Goal: Task Accomplishment & Management: Manage account settings

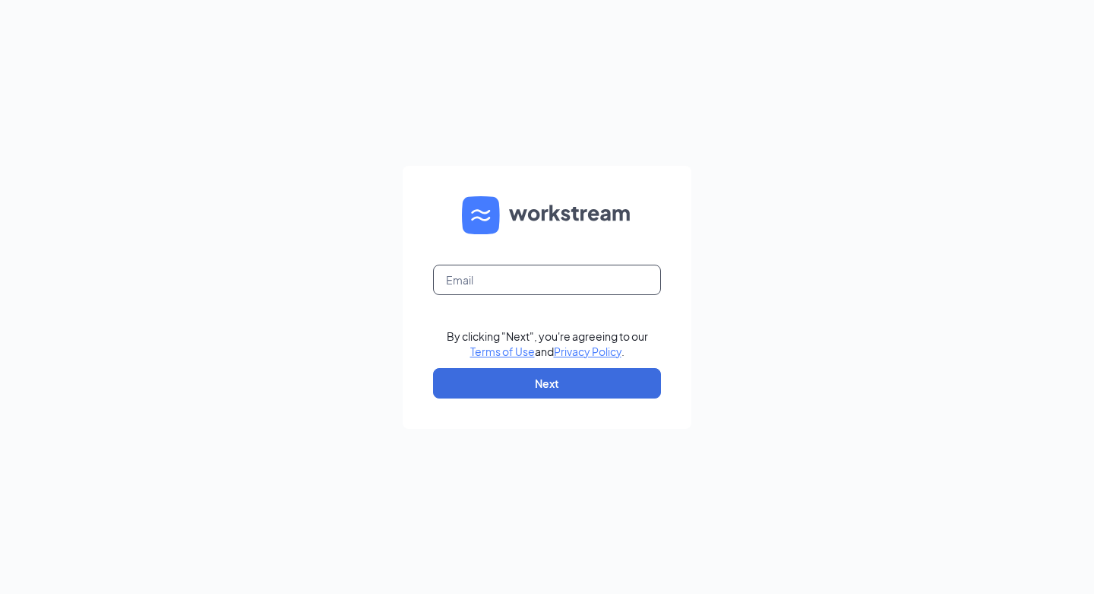
click at [515, 277] on input "text" at bounding box center [547, 279] width 228 height 30
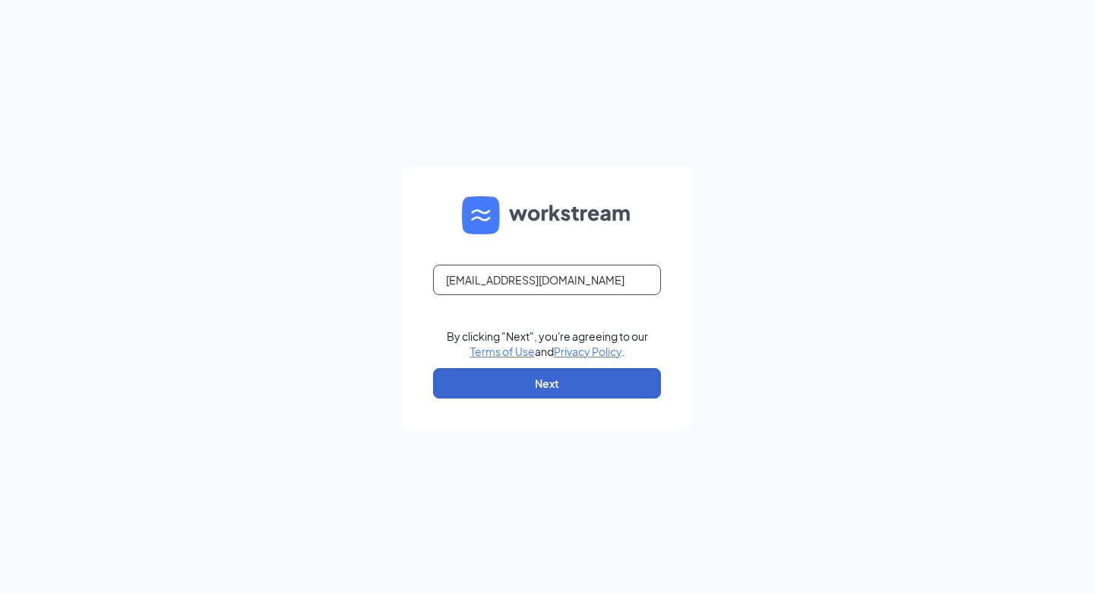
type input "[EMAIL_ADDRESS][DOMAIN_NAME]"
click at [560, 385] on button "Next" at bounding box center [547, 383] width 228 height 30
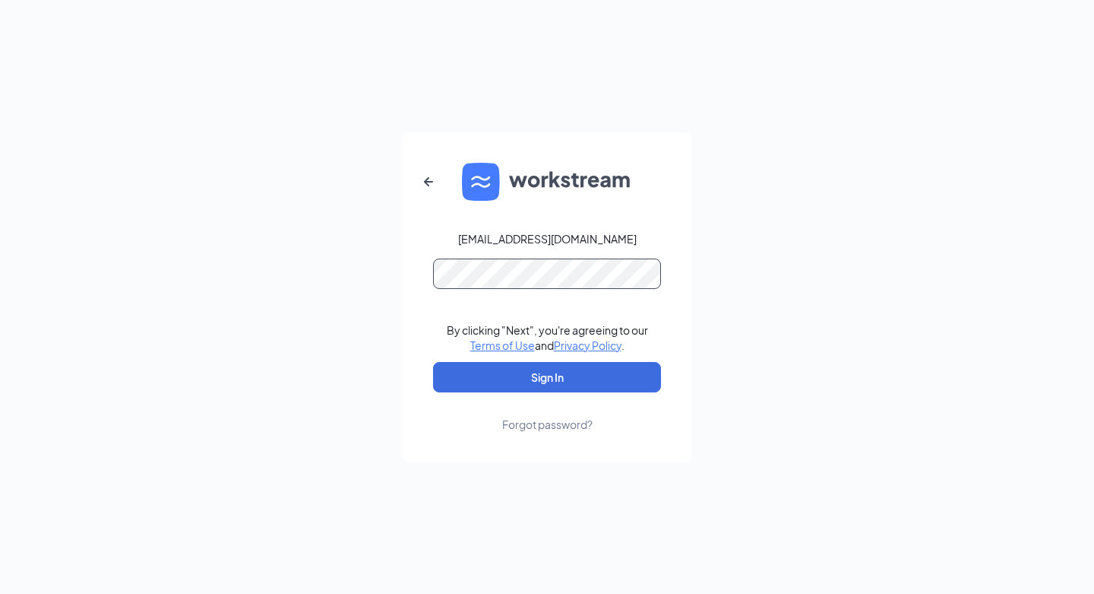
click at [433, 362] on button "Sign In" at bounding box center [547, 377] width 228 height 30
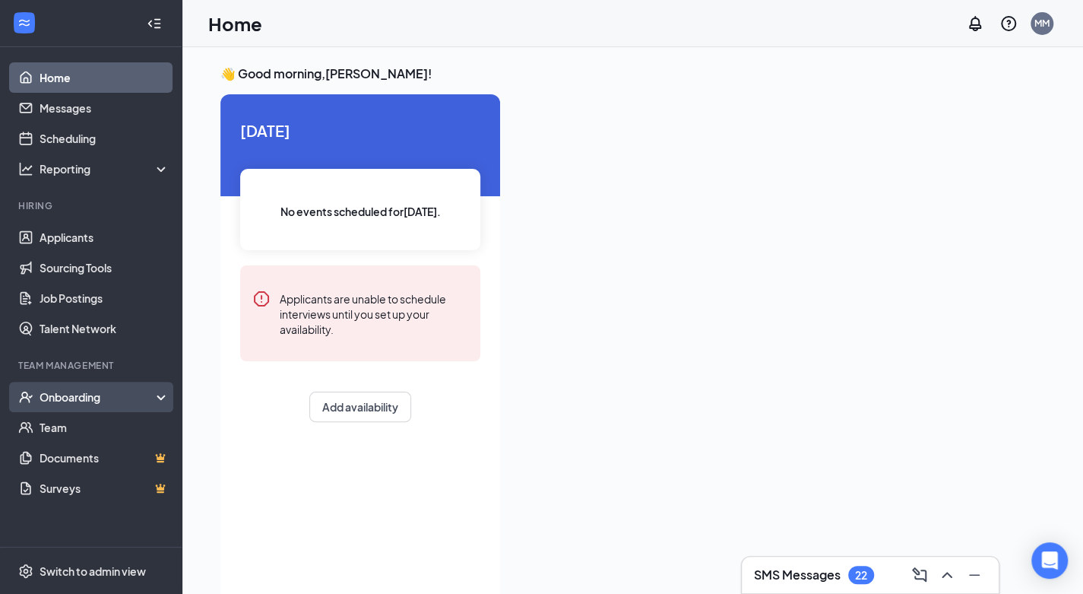
click at [90, 404] on div "Onboarding" at bounding box center [98, 396] width 117 height 15
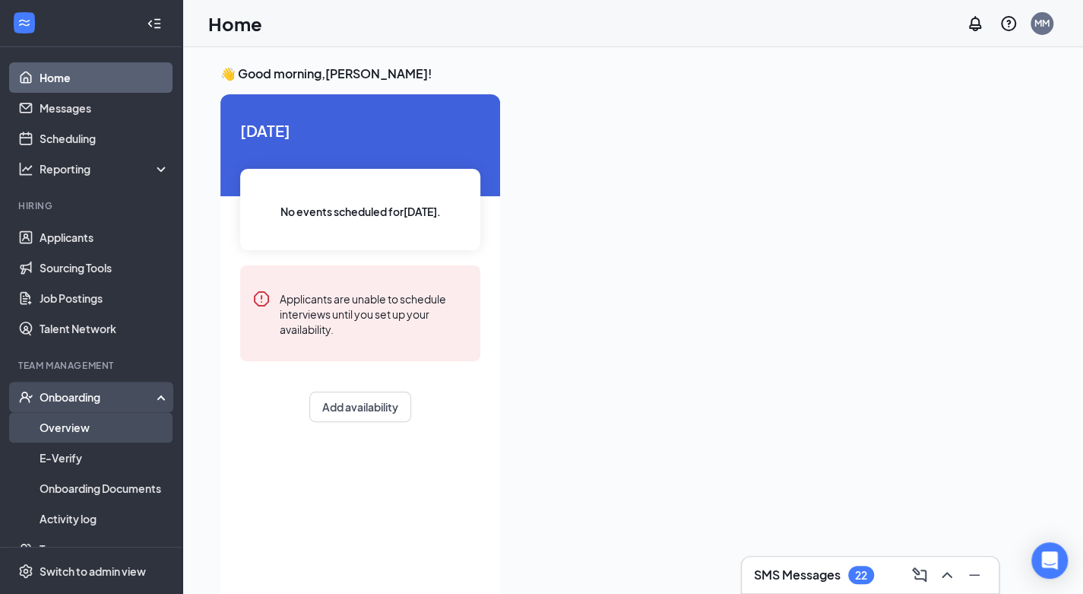
click at [81, 435] on link "Overview" at bounding box center [105, 427] width 130 height 30
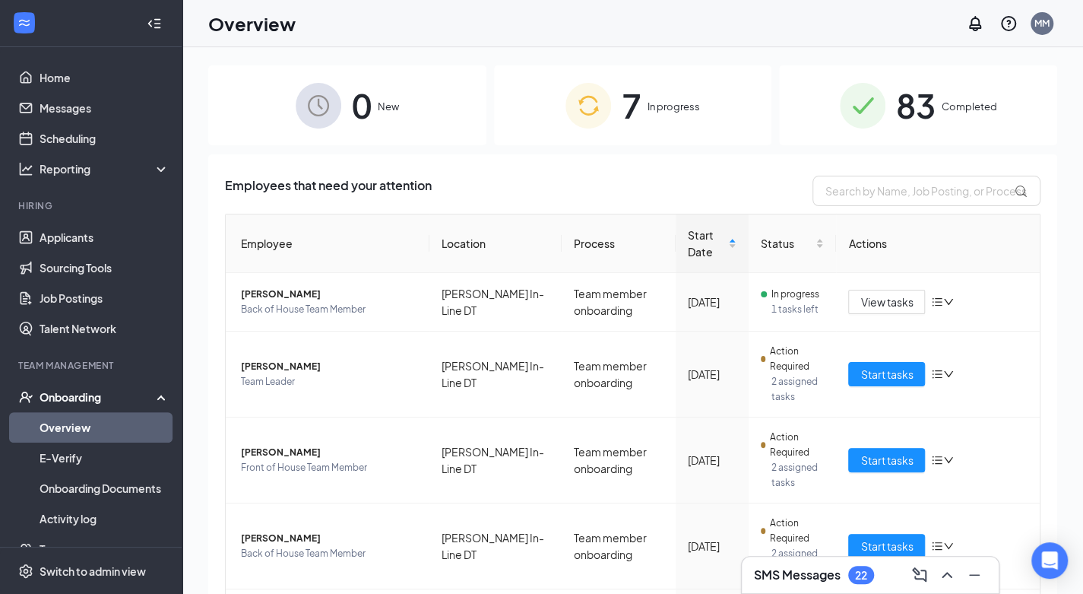
click at [640, 87] on div "7 In progress" at bounding box center [633, 105] width 278 height 80
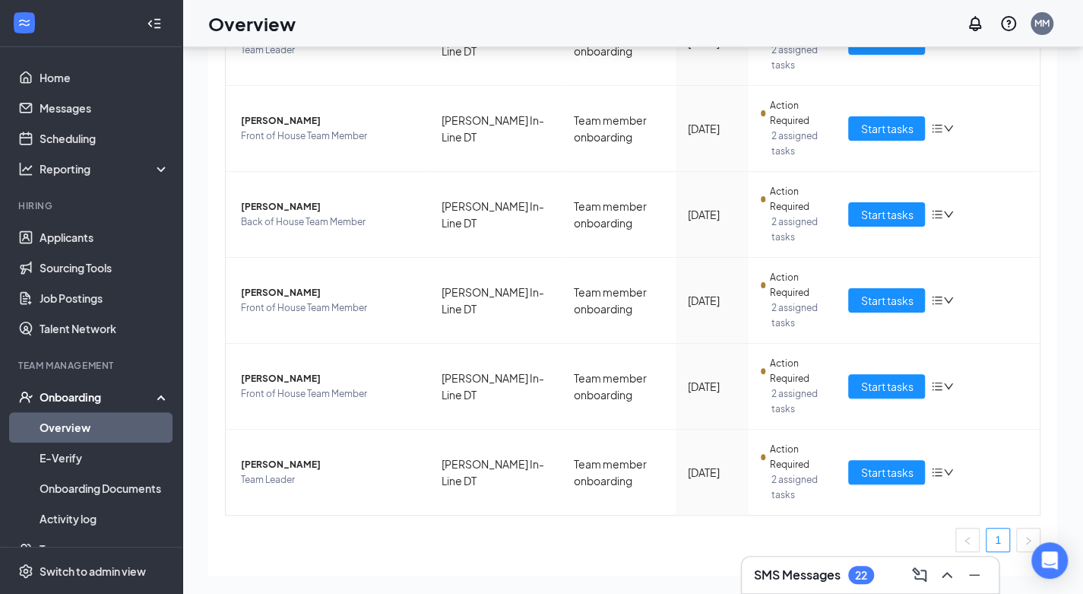
scroll to position [268, 0]
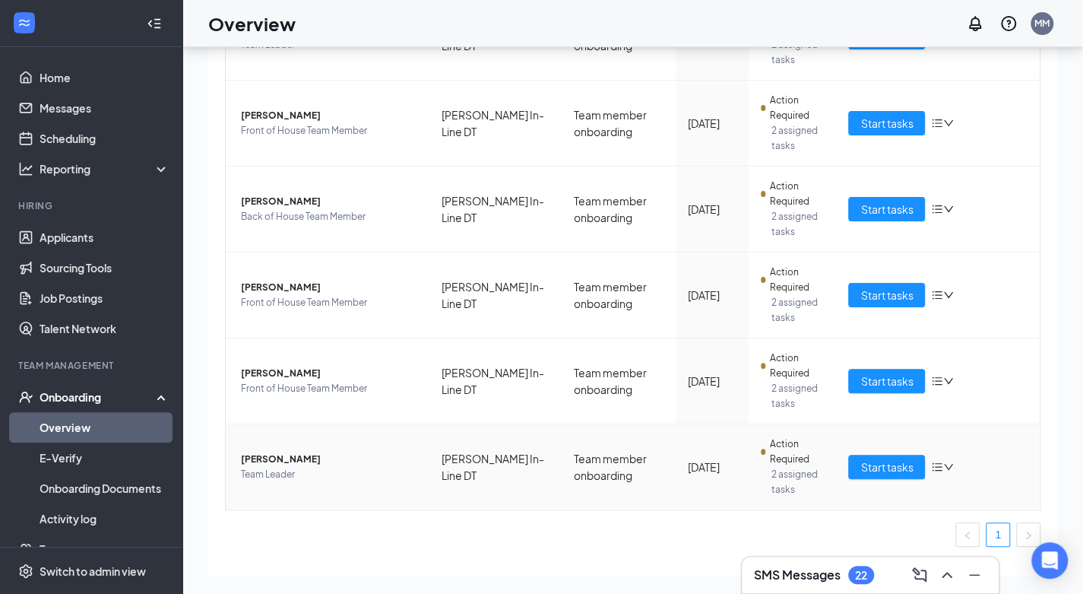
click at [260, 461] on span "Miley Hicks" at bounding box center [329, 458] width 176 height 15
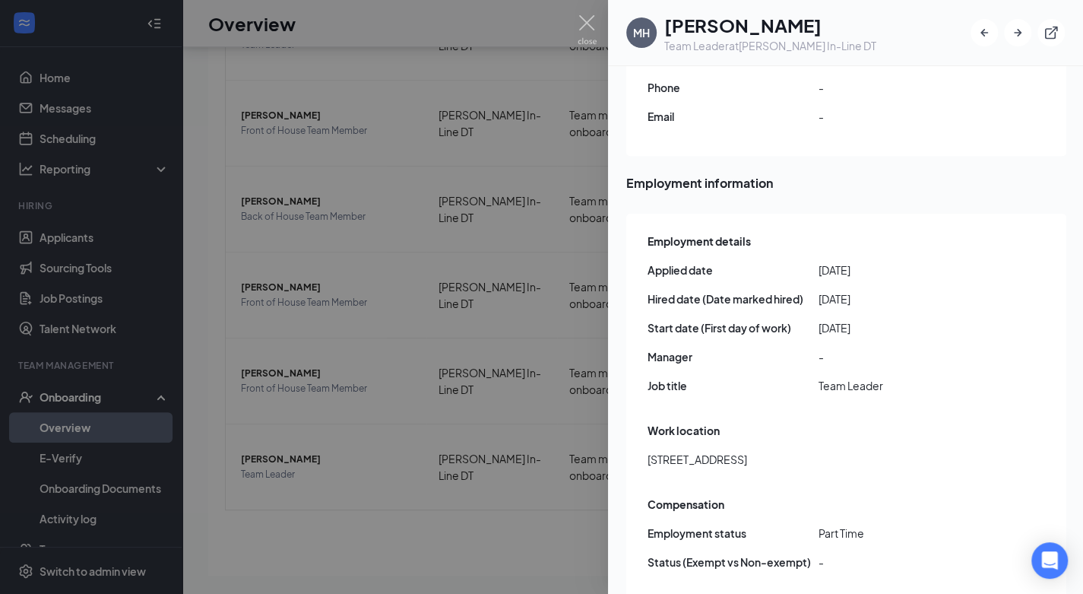
scroll to position [519, 0]
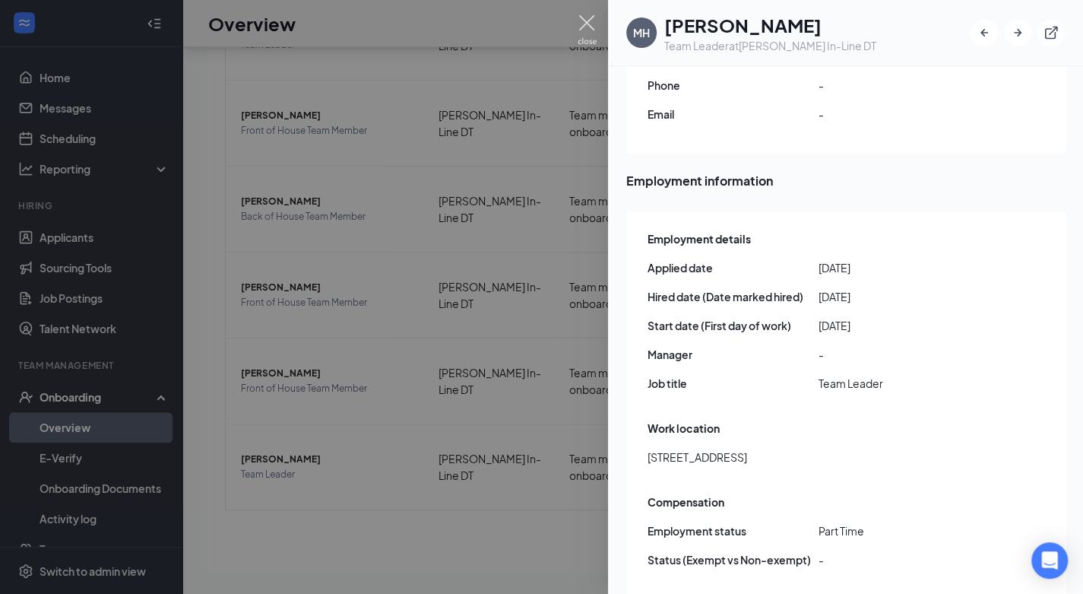
click at [584, 23] on img at bounding box center [587, 30] width 19 height 30
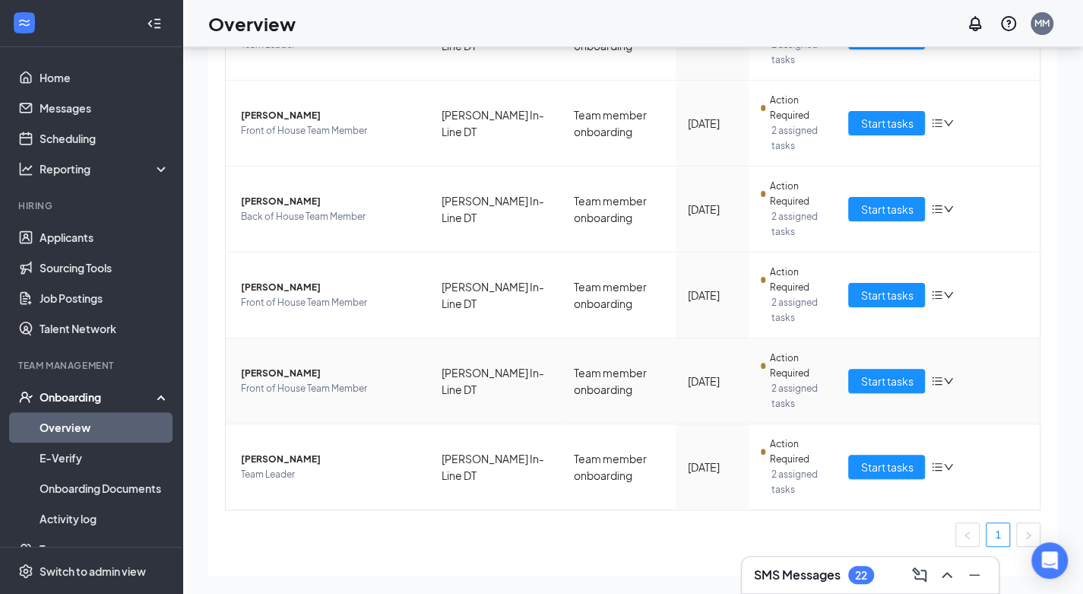
click at [286, 370] on span "Gracie s Trochelman" at bounding box center [329, 373] width 176 height 15
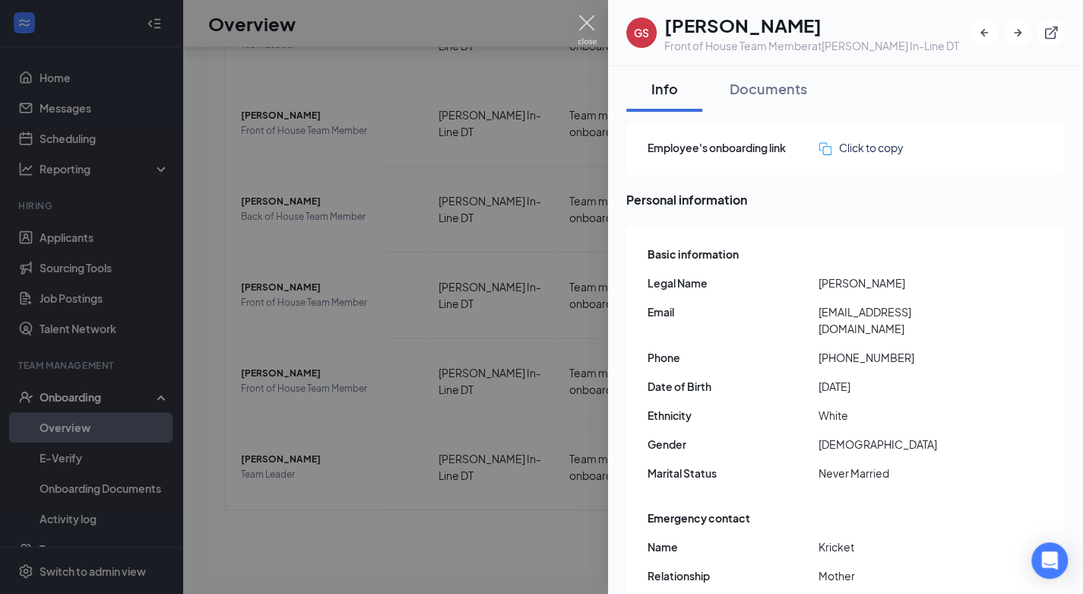
click at [591, 25] on img at bounding box center [587, 30] width 19 height 30
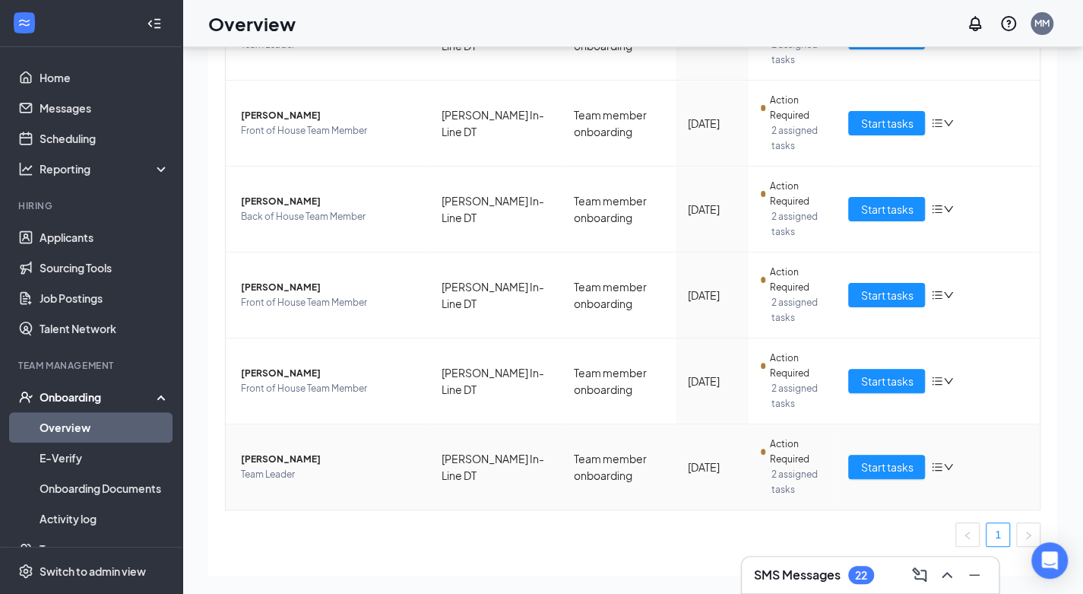
click at [266, 460] on span "Miley Hicks" at bounding box center [329, 458] width 176 height 15
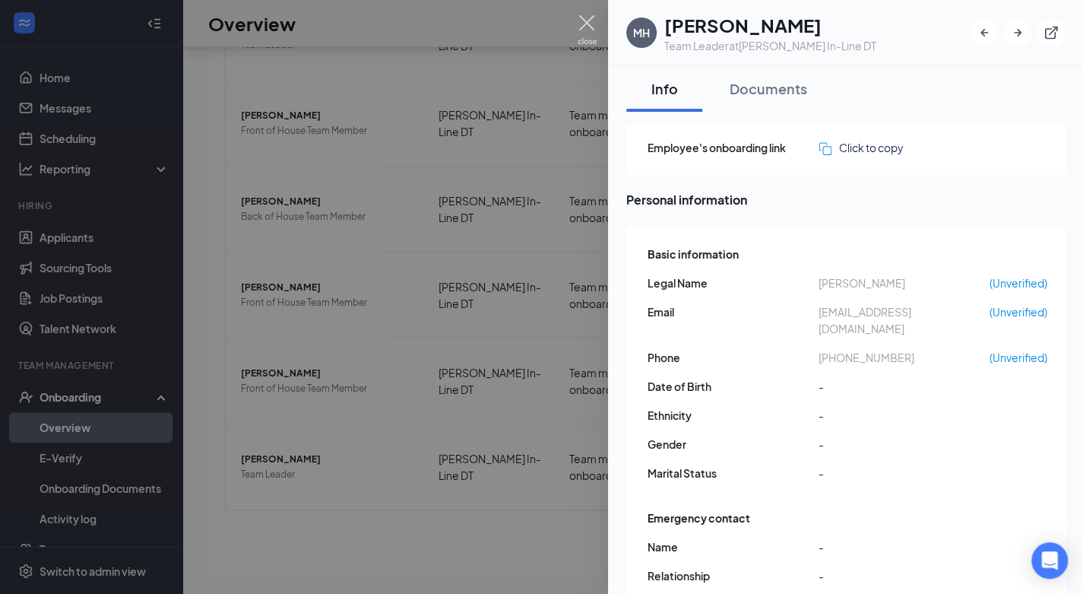
click at [584, 30] on img at bounding box center [587, 30] width 19 height 30
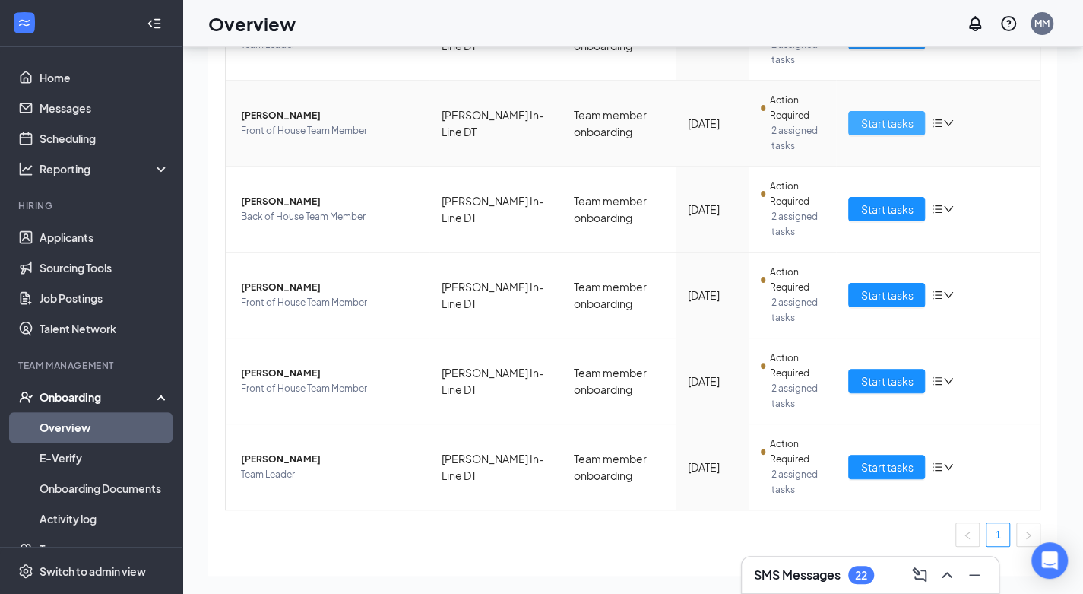
click at [885, 127] on span "Start tasks" at bounding box center [886, 123] width 52 height 17
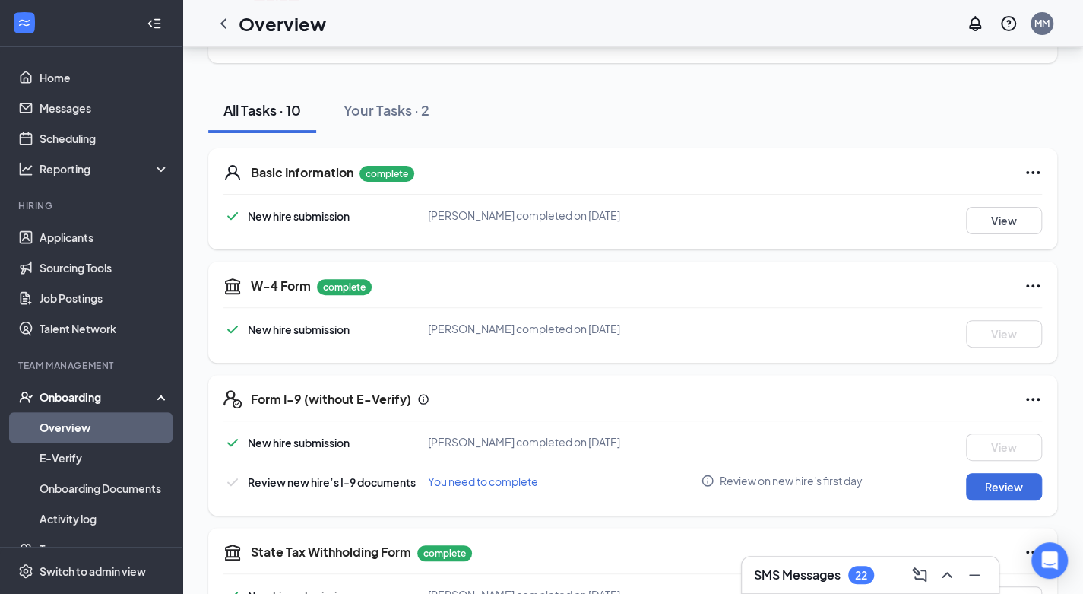
scroll to position [55, 0]
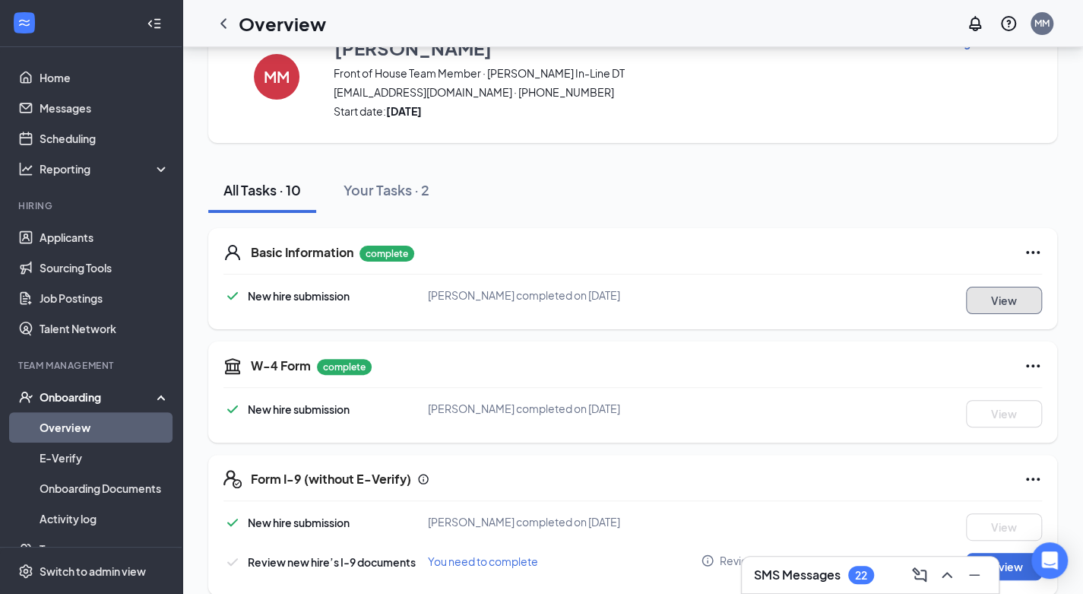
click at [1000, 293] on button "View" at bounding box center [1004, 300] width 76 height 27
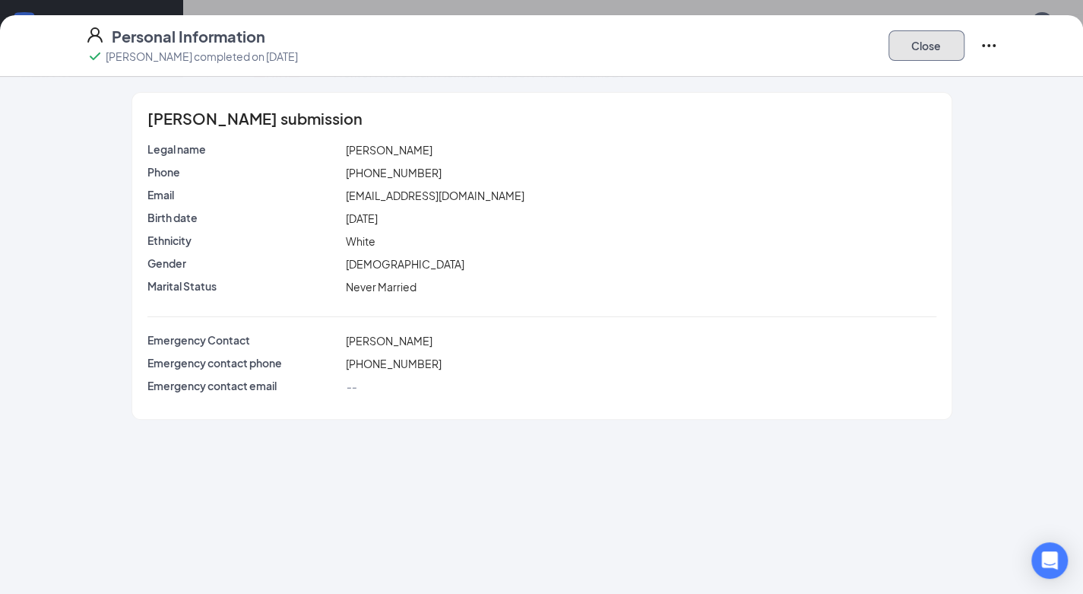
click at [910, 52] on button "Close" at bounding box center [926, 45] width 76 height 30
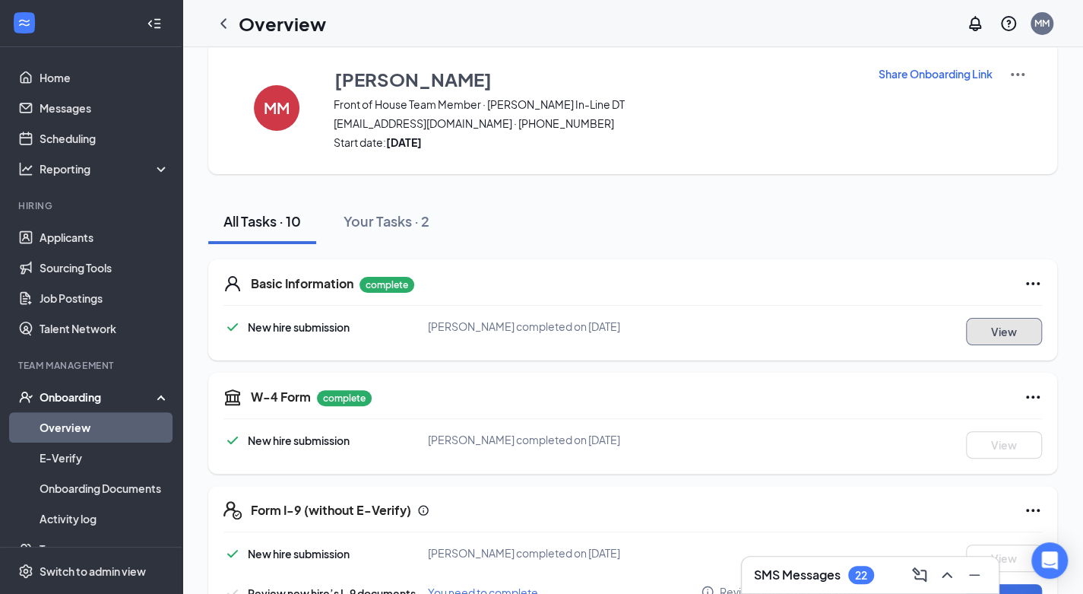
scroll to position [0, 0]
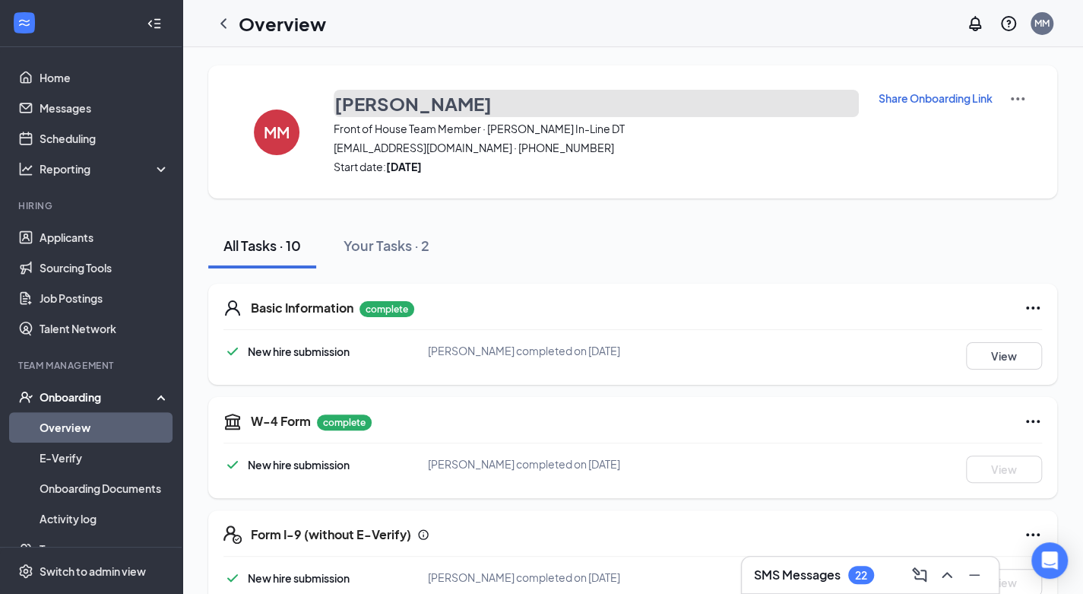
click at [416, 106] on h3 "Megan Milnickel" at bounding box center [412, 103] width 157 height 26
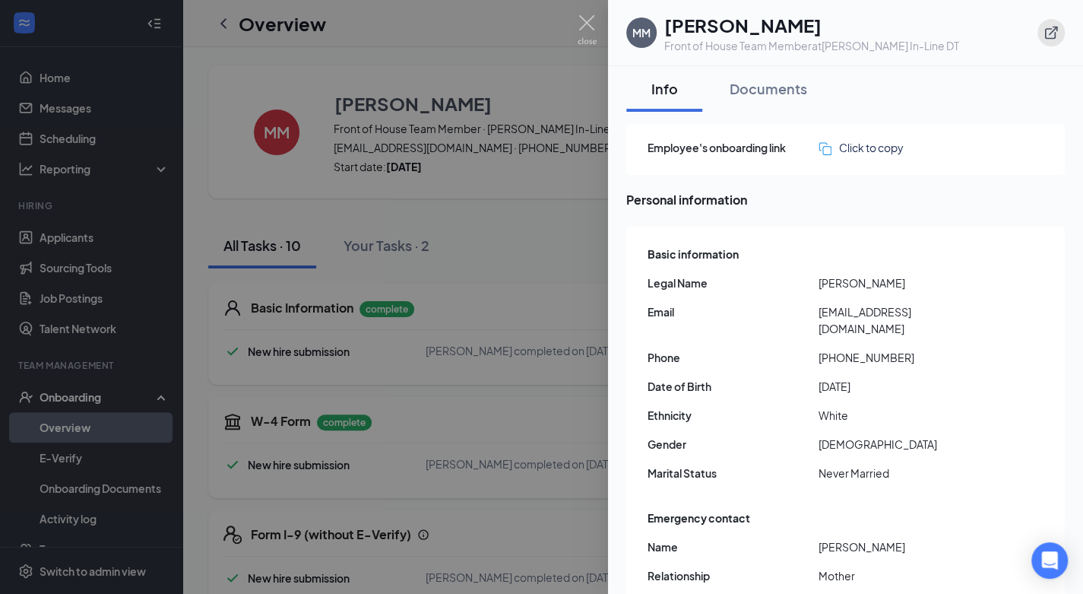
click at [1048, 34] on icon "ExternalLink" at bounding box center [1050, 32] width 15 height 15
click at [578, 23] on img at bounding box center [587, 30] width 19 height 30
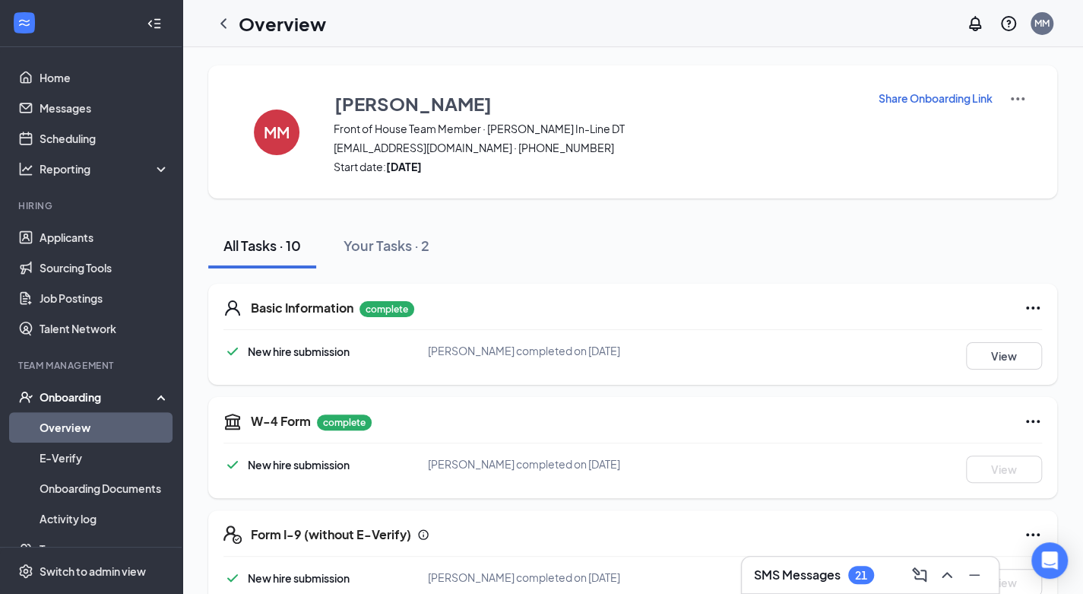
click at [144, 429] on link "Overview" at bounding box center [105, 427] width 130 height 30
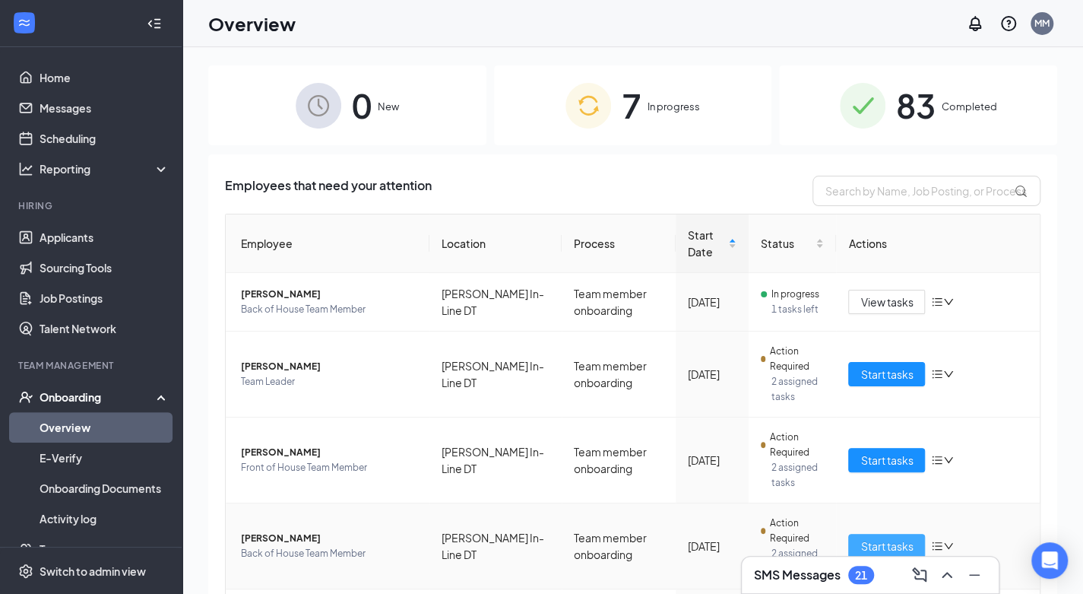
click at [882, 540] on span "Start tasks" at bounding box center [886, 545] width 52 height 17
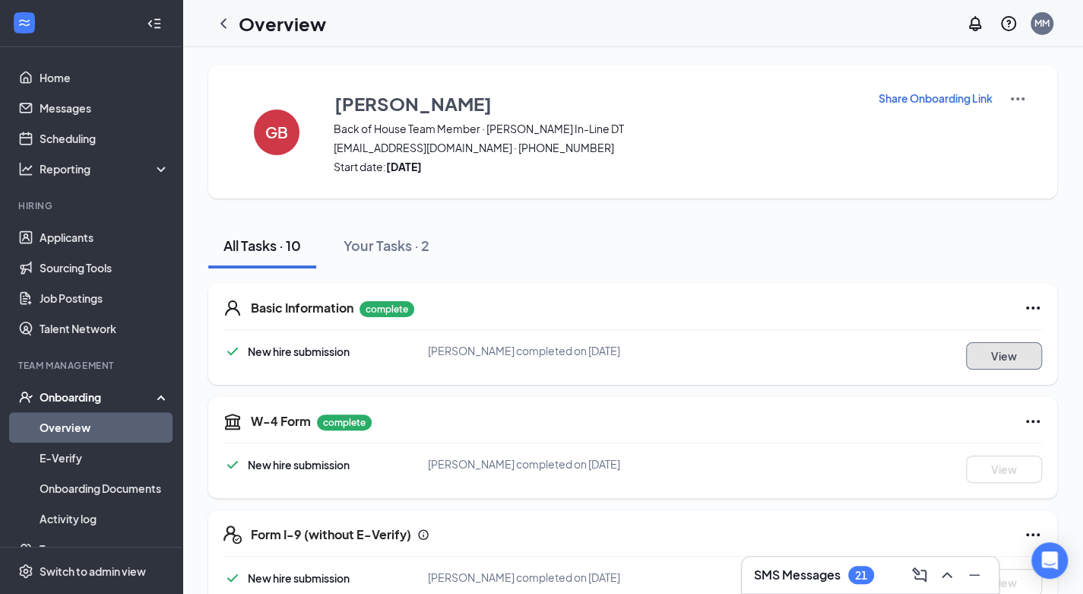
click at [994, 347] on button "View" at bounding box center [1004, 355] width 76 height 27
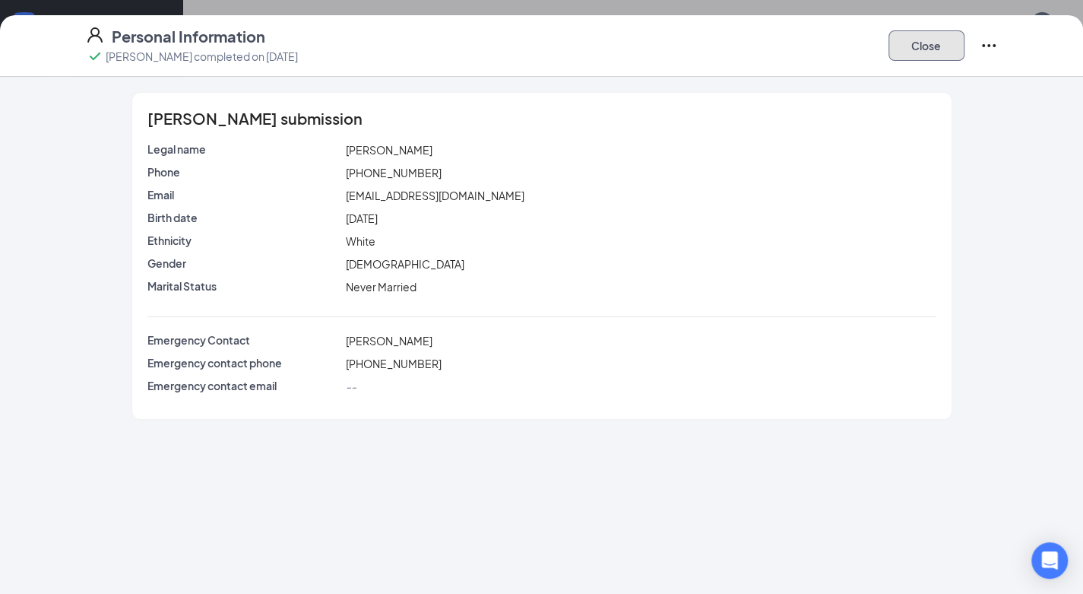
click at [910, 42] on button "Close" at bounding box center [926, 45] width 76 height 30
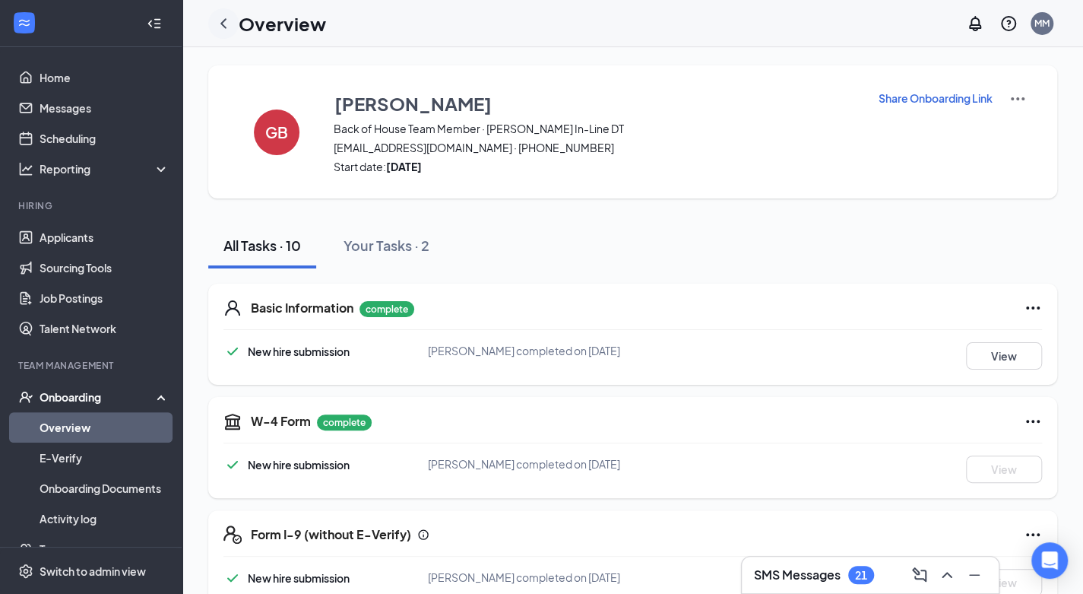
click at [222, 27] on icon "ChevronLeft" at bounding box center [223, 23] width 18 height 18
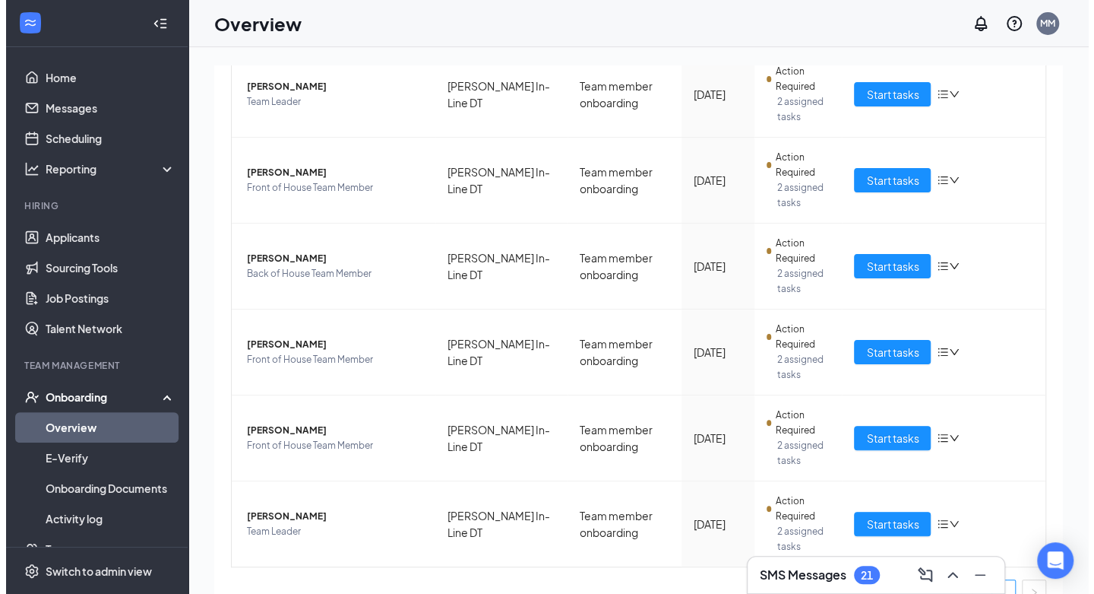
scroll to position [302, 0]
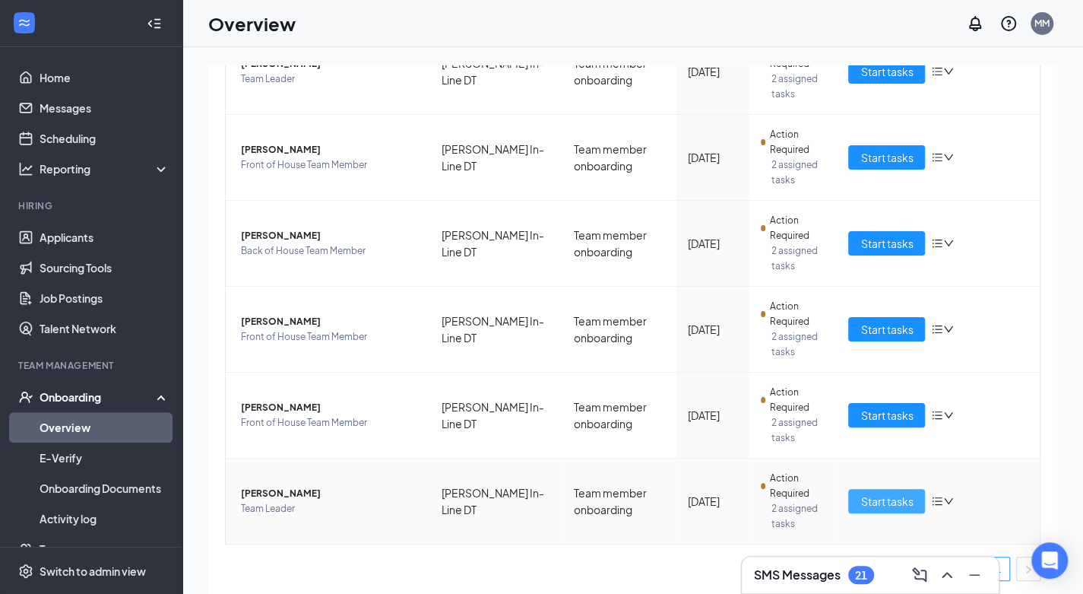
click at [862, 498] on span "Start tasks" at bounding box center [886, 500] width 52 height 17
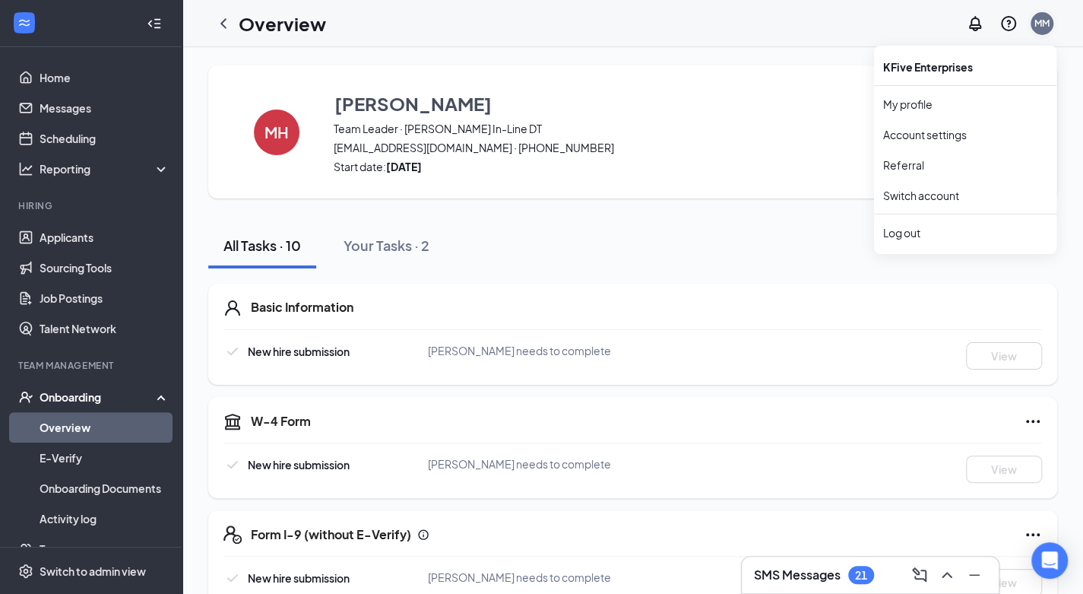
click at [1034, 33] on div "MM" at bounding box center [1042, 23] width 30 height 30
click at [906, 239] on div "Log out" at bounding box center [965, 232] width 164 height 15
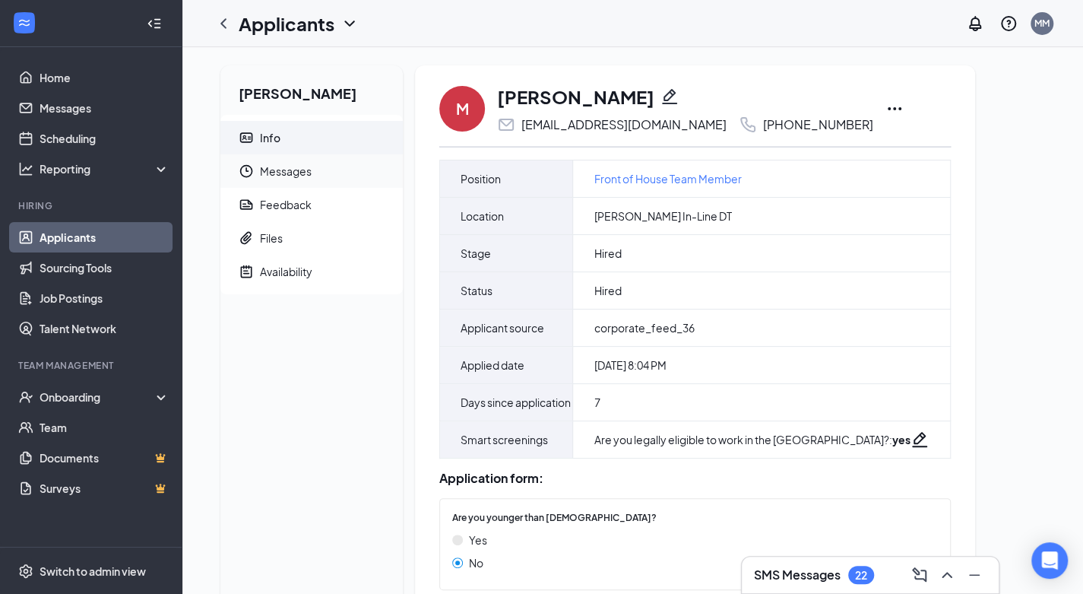
click at [322, 173] on span "Messages" at bounding box center [325, 170] width 131 height 33
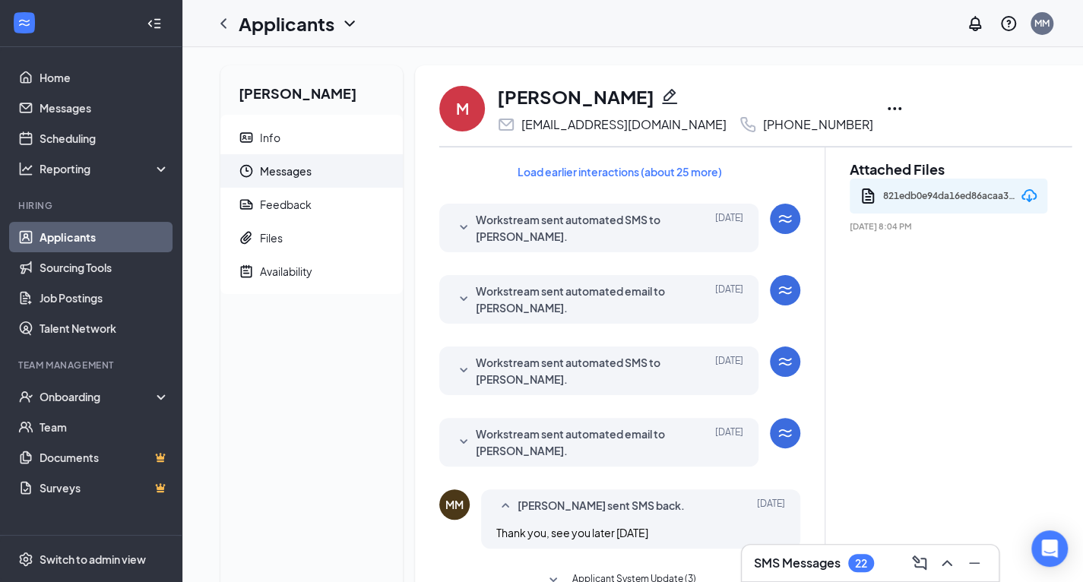
click at [921, 198] on div "821edb0e94da16ed86acaa3e438d1a48.pdf" at bounding box center [949, 196] width 133 height 23
click at [1082, 572] on div "M Megan Milnickel missmilnickel@gmail.com +1 (937) 573-1393 Load earlier intera…" at bounding box center [755, 495] width 681 height 860
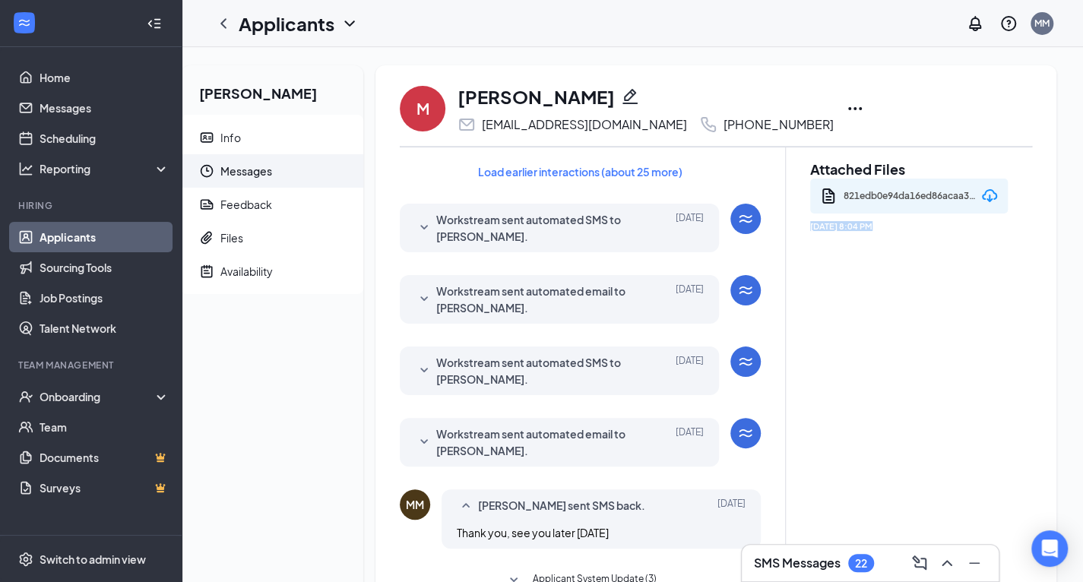
click at [1083, 577] on html "Home Messages Scheduling Reporting Hiring Applicants Sourcing Tools Job Posting…" at bounding box center [541, 291] width 1083 height 582
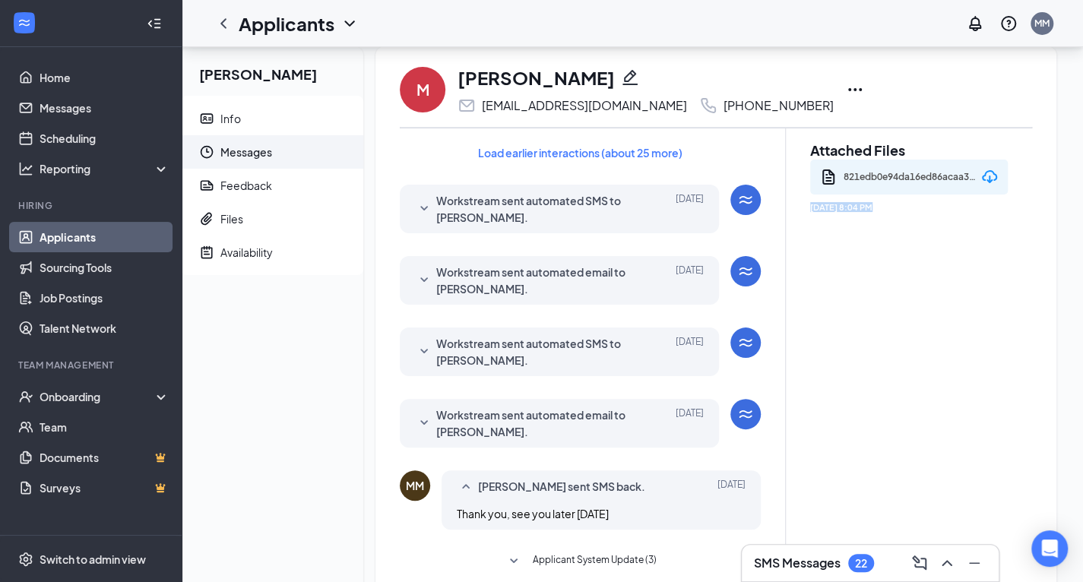
scroll to position [0, 11]
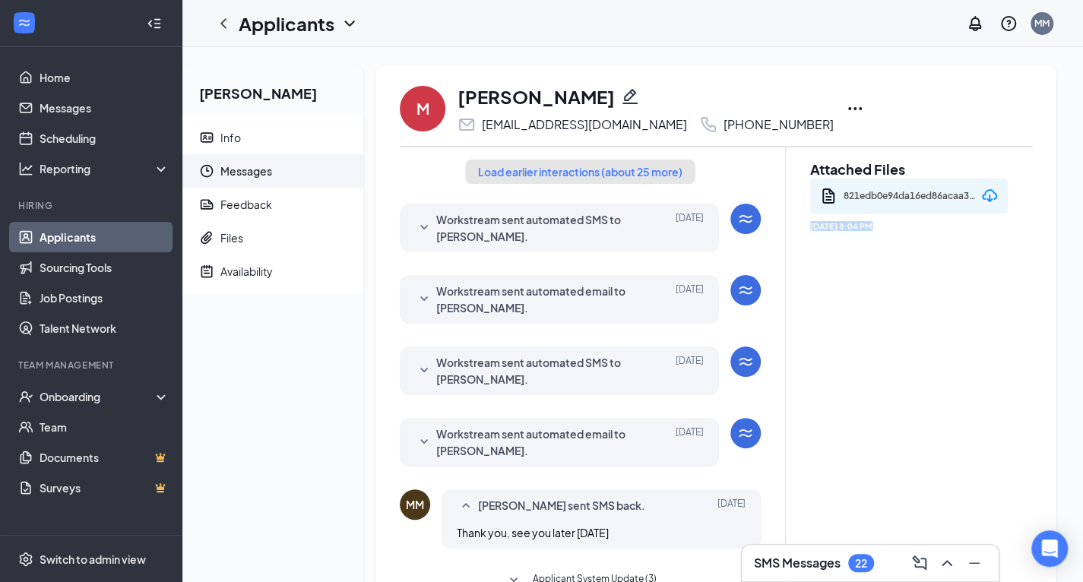
click at [638, 172] on button "Load earlier interactions (about 25 more)" at bounding box center [580, 172] width 230 height 24
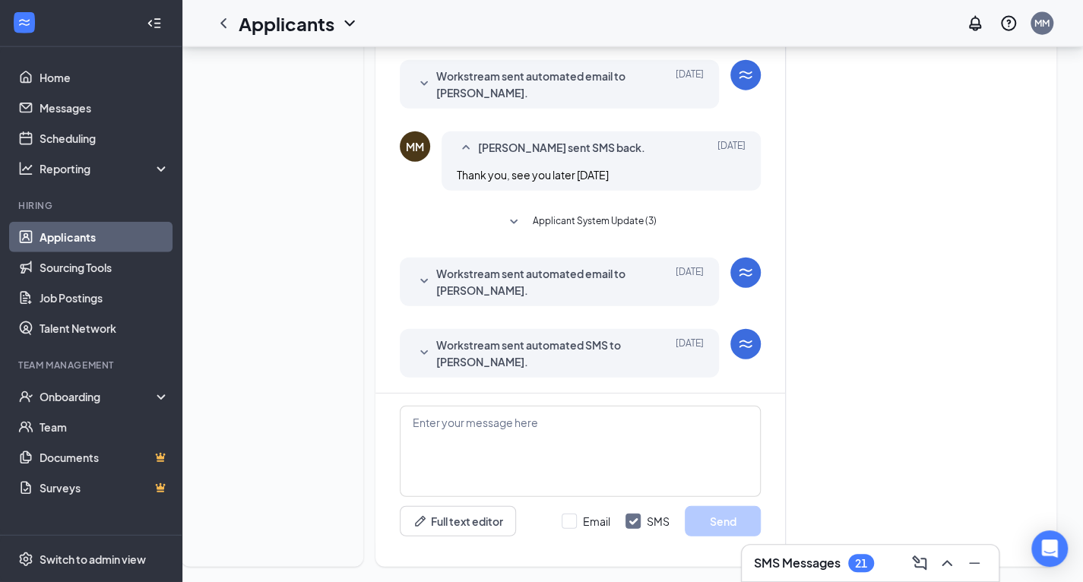
scroll to position [2010, 11]
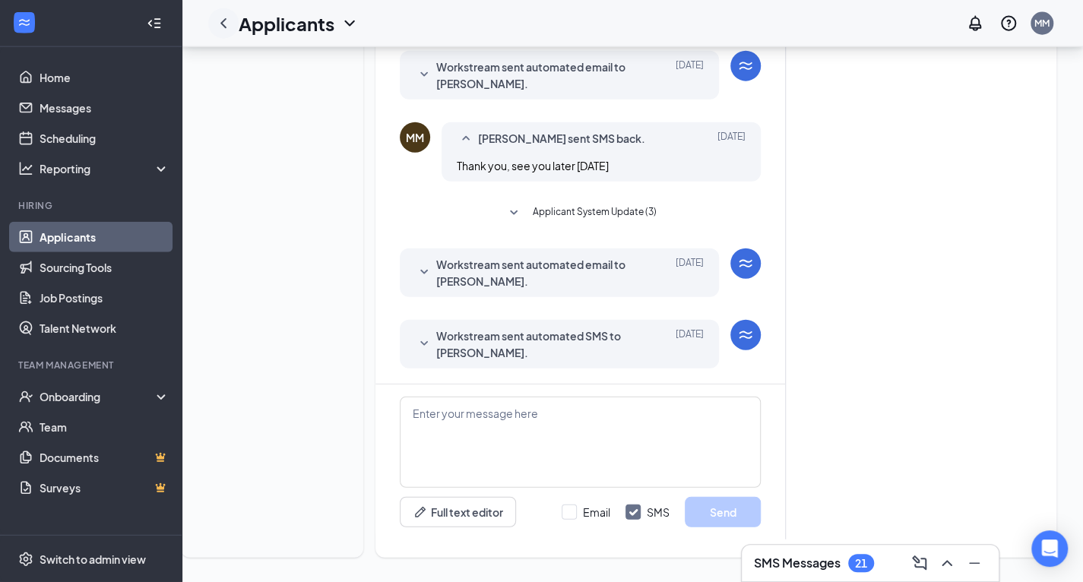
click at [214, 22] on icon "ChevronLeft" at bounding box center [223, 23] width 18 height 18
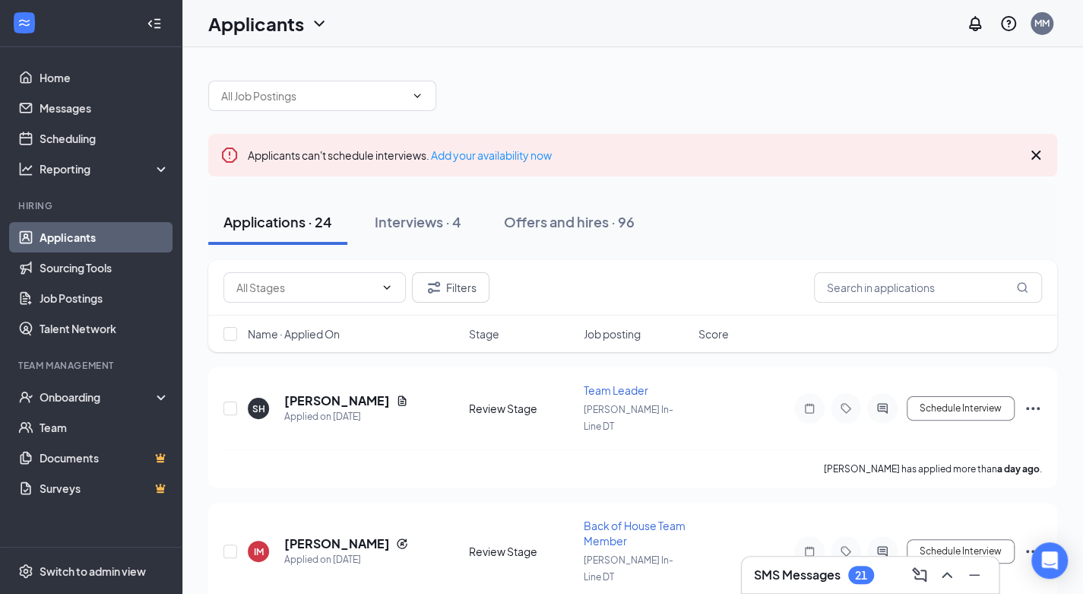
click at [503, 30] on div "Applicants MM" at bounding box center [632, 23] width 901 height 47
click at [553, 223] on div "Offers and hires · 96" at bounding box center [569, 221] width 131 height 19
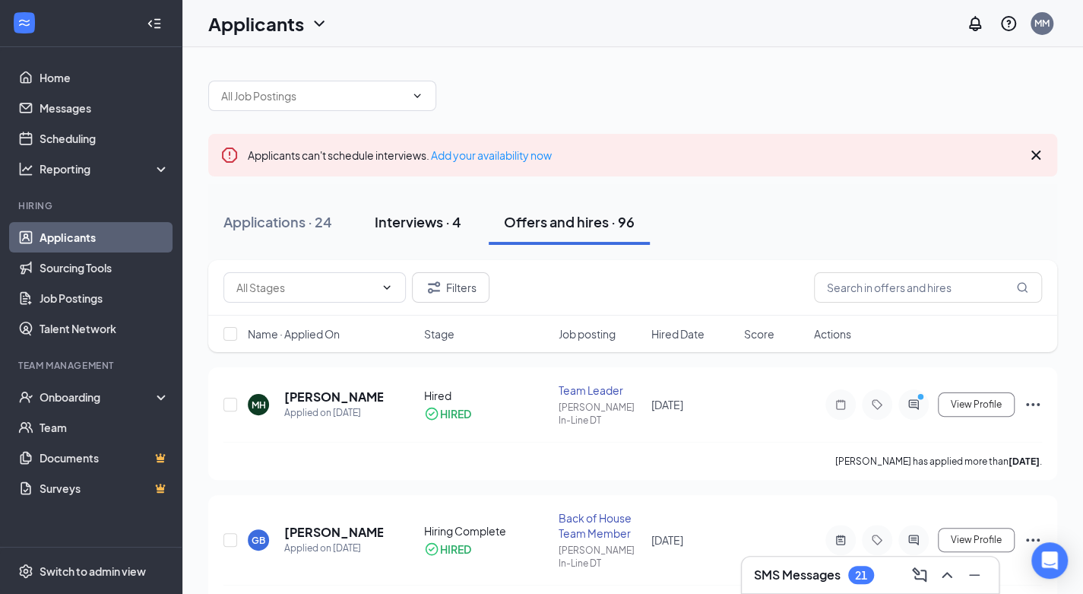
click at [427, 223] on div "Interviews · 4" at bounding box center [418, 221] width 87 height 19
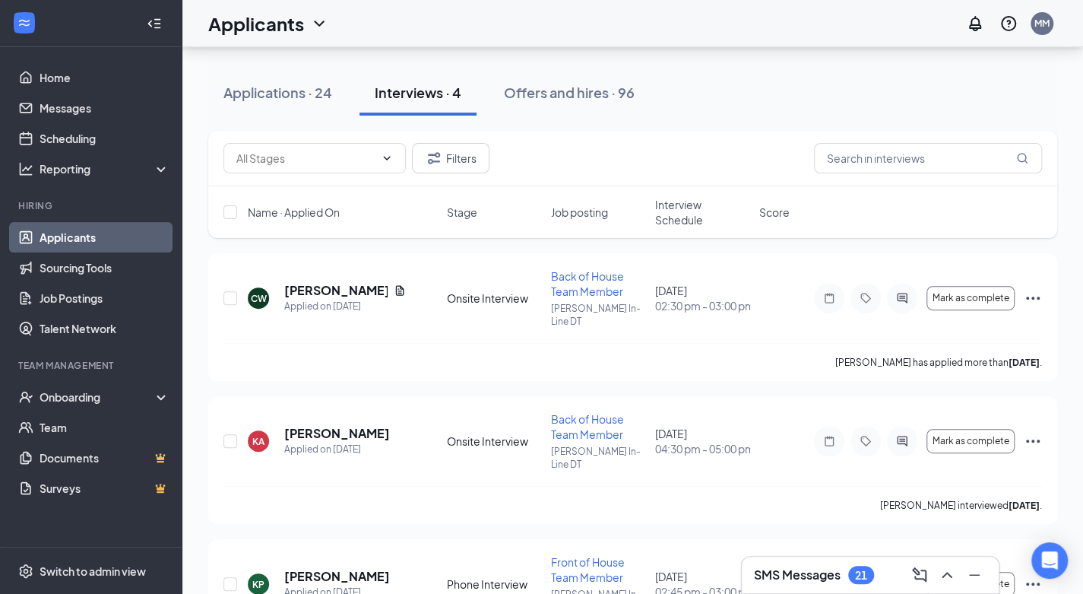
scroll to position [152, 0]
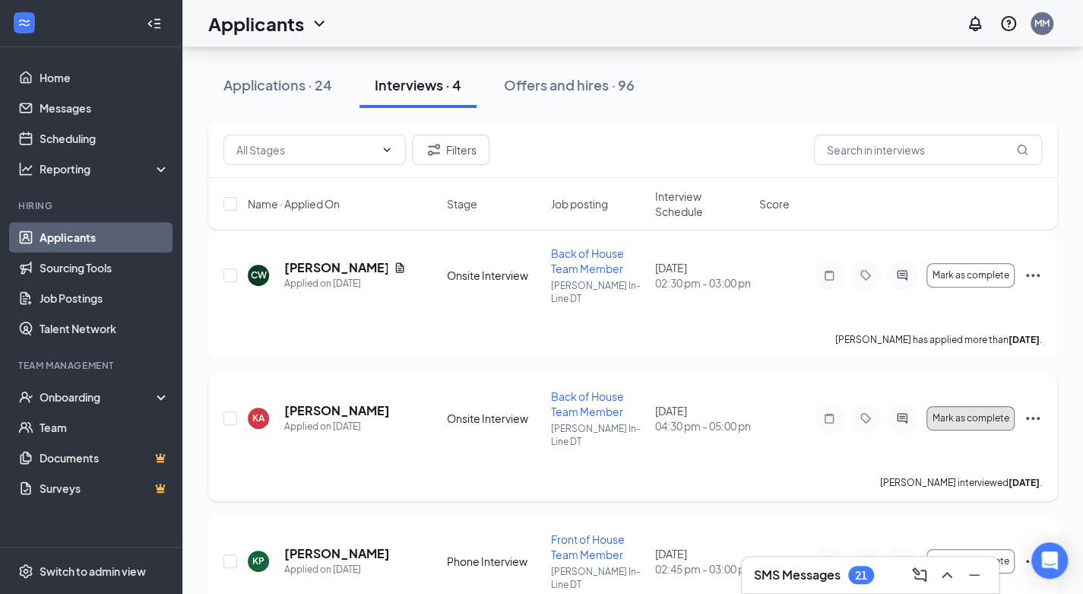
click at [955, 413] on span "Mark as complete" at bounding box center [970, 418] width 77 height 11
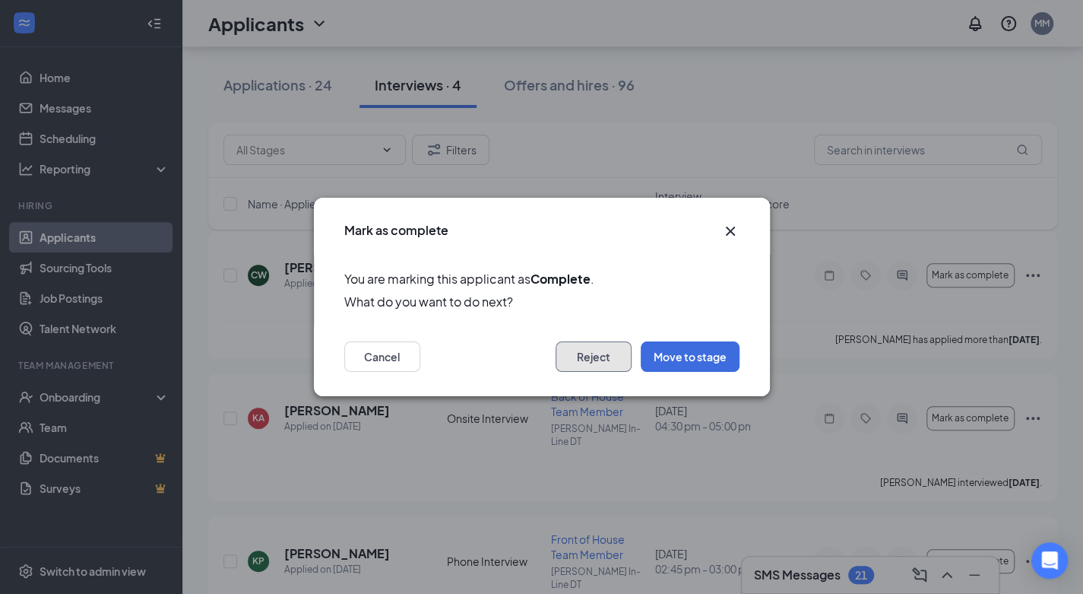
click at [592, 362] on button "Reject" at bounding box center [594, 356] width 76 height 30
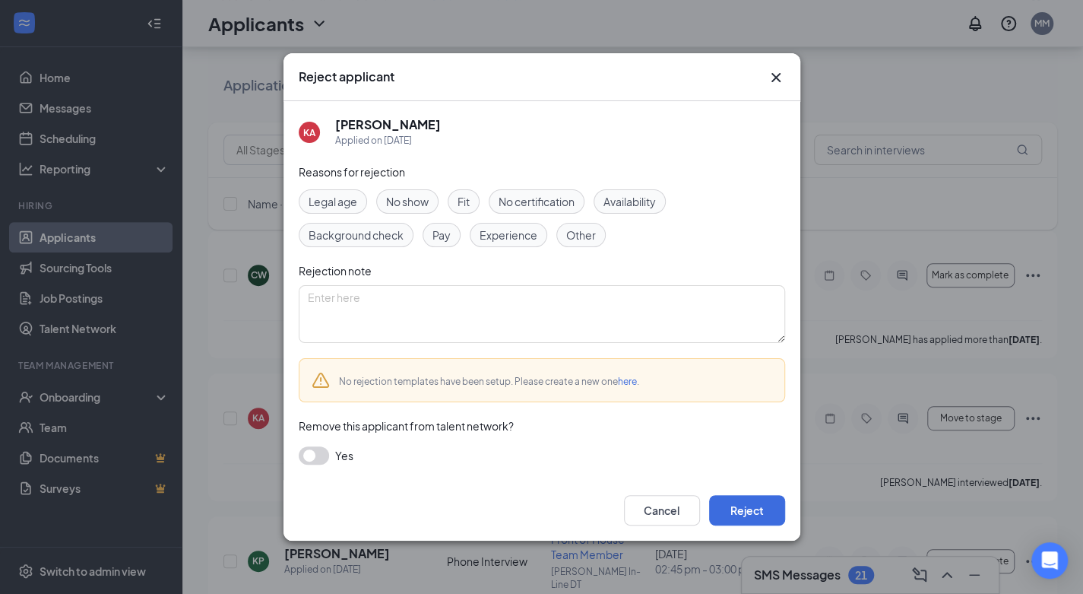
click at [573, 236] on span "Other" at bounding box center [581, 234] width 30 height 17
click at [739, 519] on button "Reject" at bounding box center [747, 510] width 76 height 30
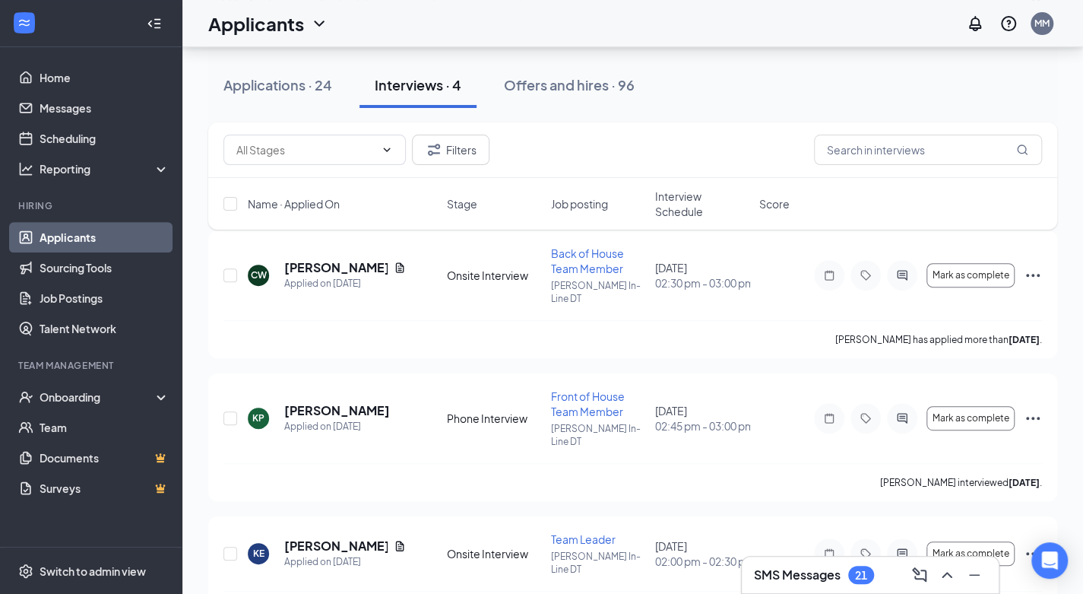
click at [424, 83] on div "Interviews · 4" at bounding box center [418, 84] width 87 height 19
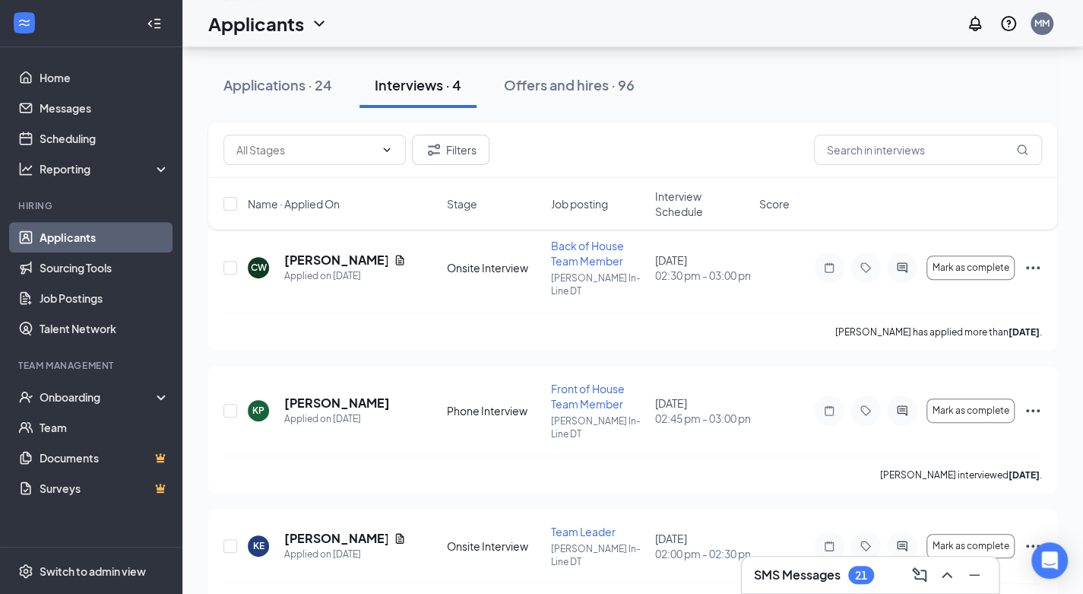
scroll to position [179, 0]
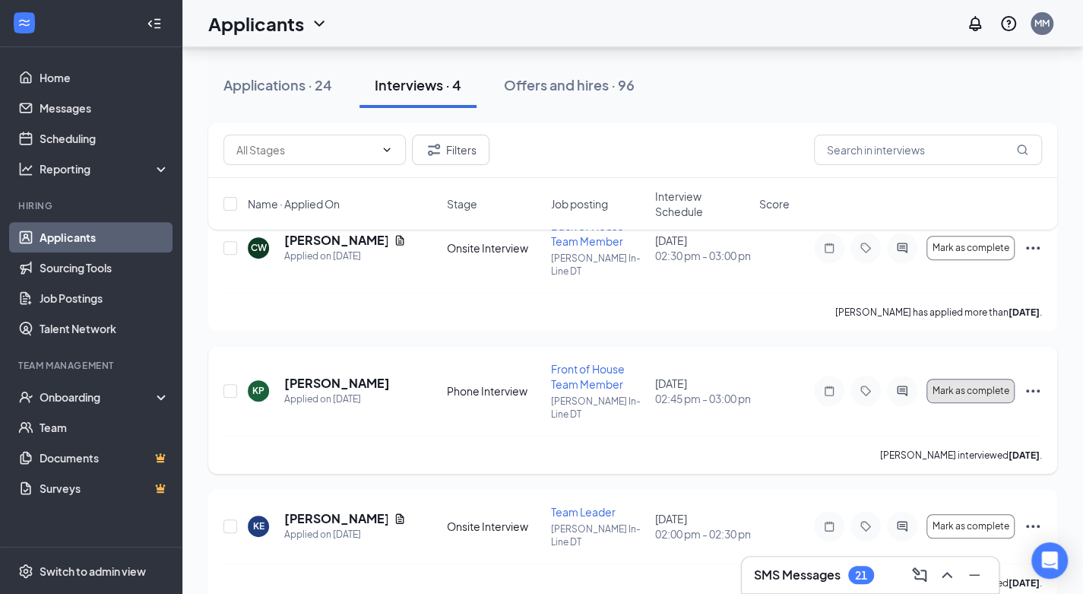
click at [973, 385] on span "Mark as complete" at bounding box center [970, 390] width 77 height 11
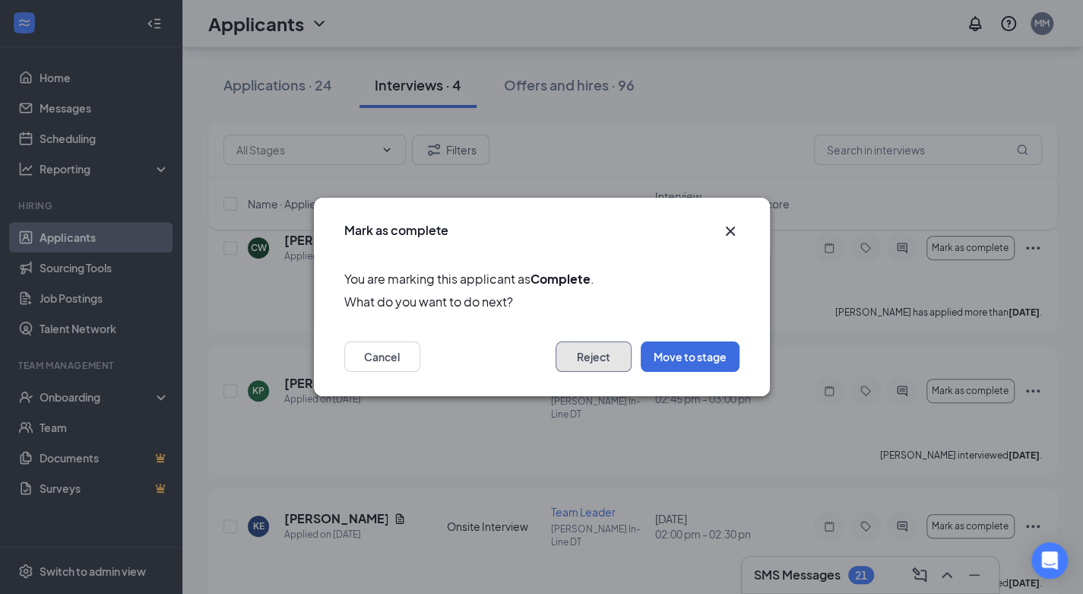
click at [606, 366] on button "Reject" at bounding box center [594, 356] width 76 height 30
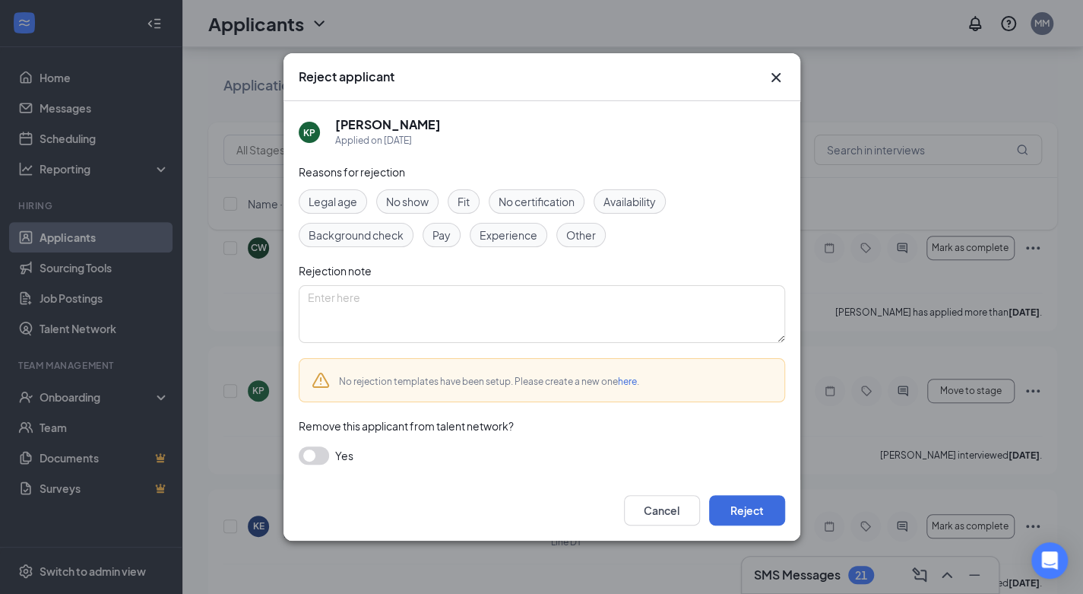
click at [414, 201] on span "No show" at bounding box center [407, 201] width 43 height 17
click at [742, 505] on button "Reject" at bounding box center [747, 510] width 76 height 30
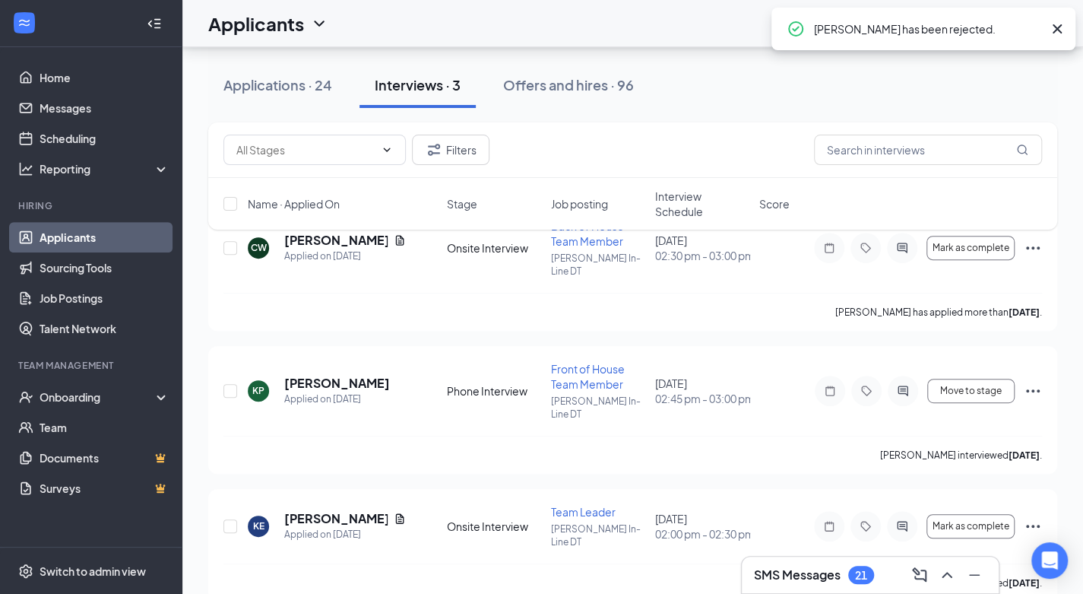
scroll to position [49, 0]
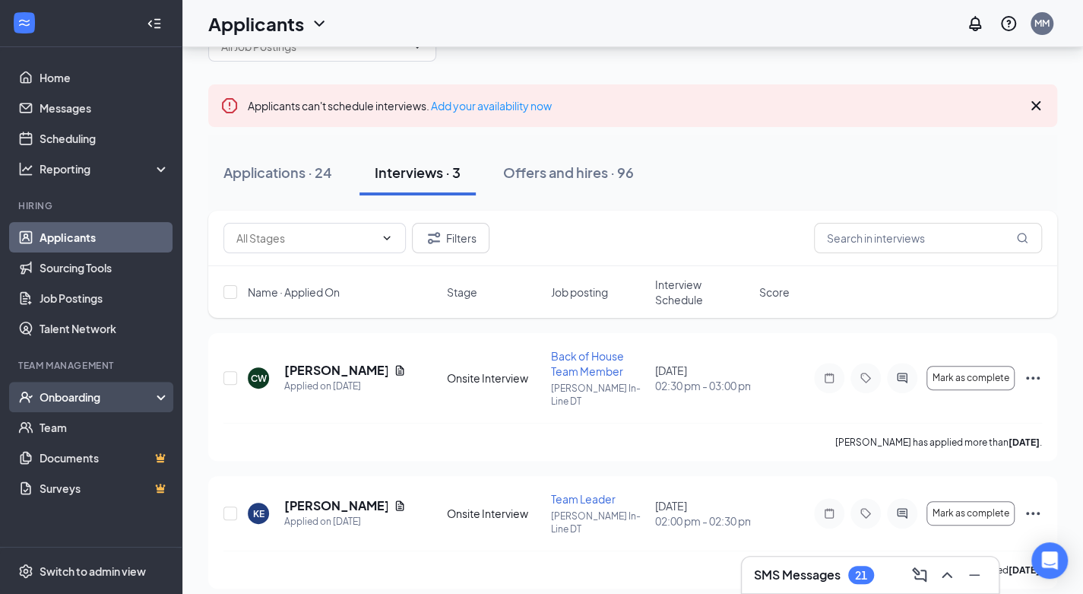
click at [79, 393] on div "Onboarding" at bounding box center [98, 396] width 117 height 15
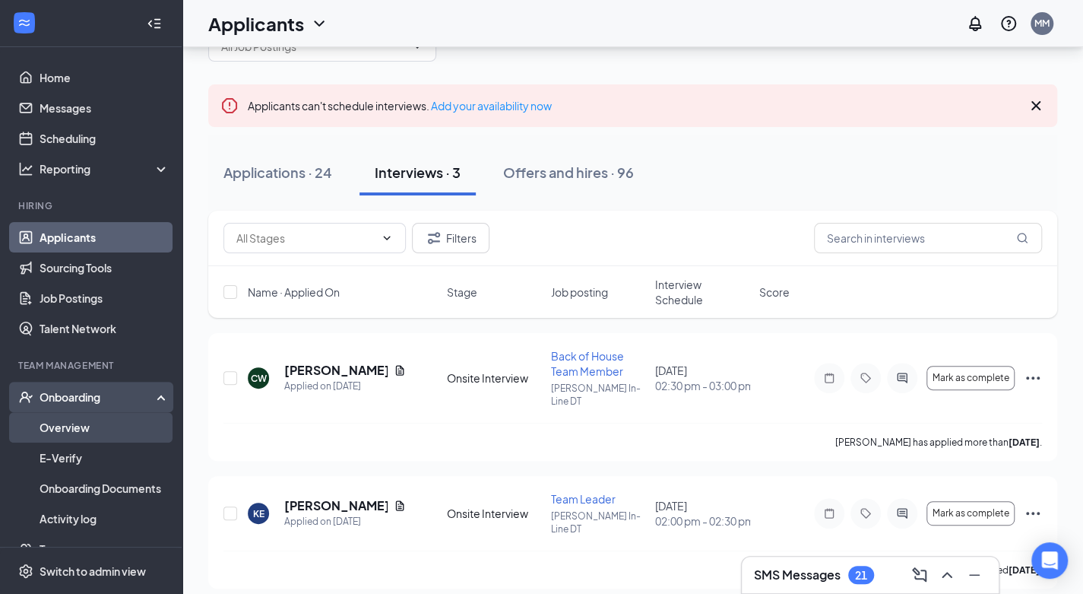
click at [68, 432] on link "Overview" at bounding box center [105, 427] width 130 height 30
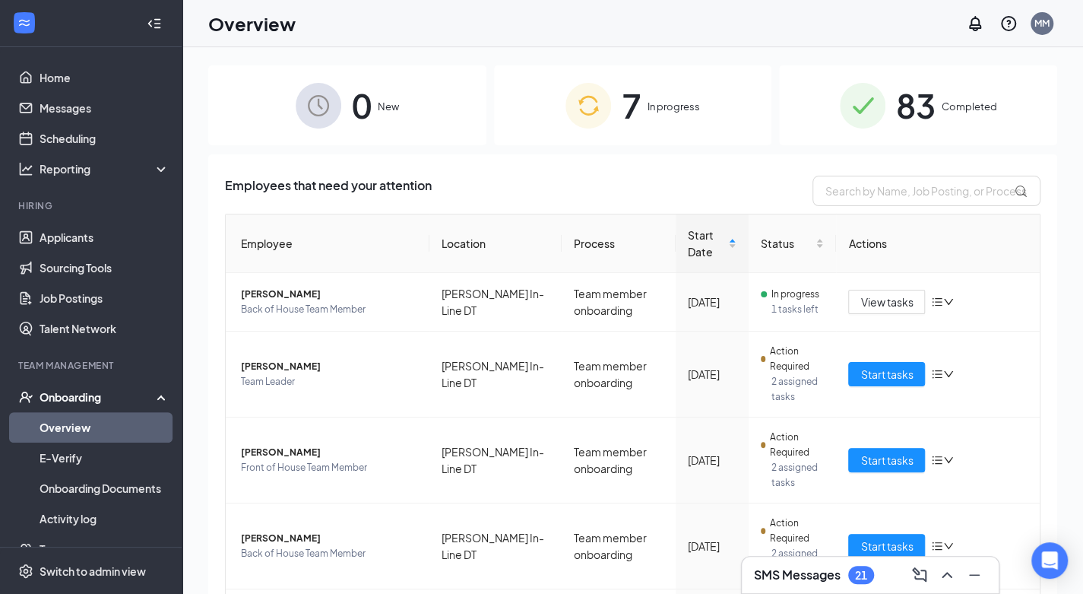
click at [955, 100] on span "Completed" at bounding box center [969, 106] width 55 height 15
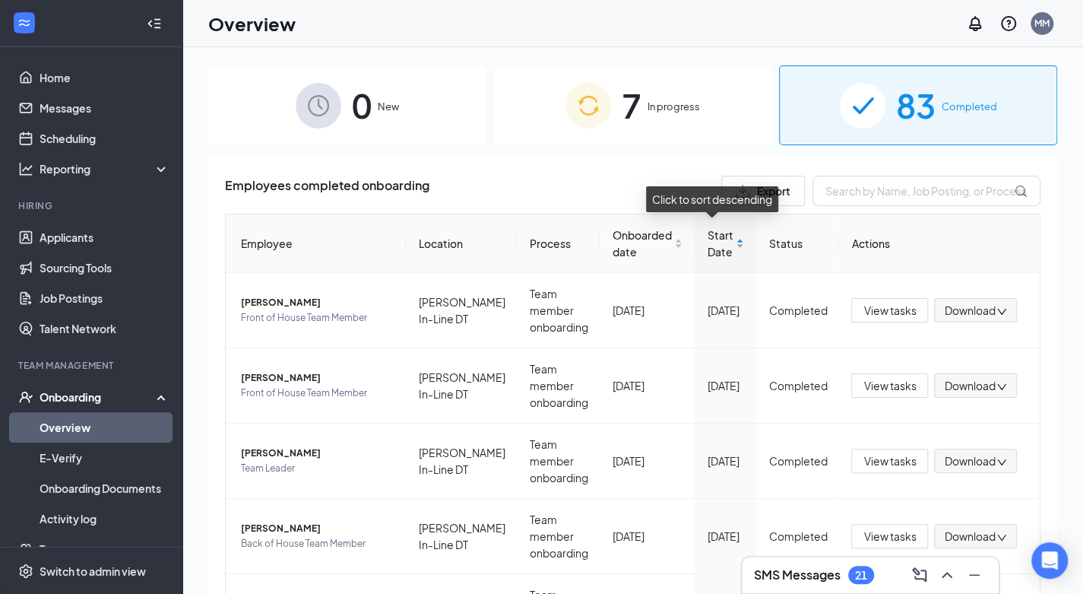
click at [731, 238] on div "Start Date" at bounding box center [725, 242] width 37 height 33
